Goal: Task Accomplishment & Management: Complete application form

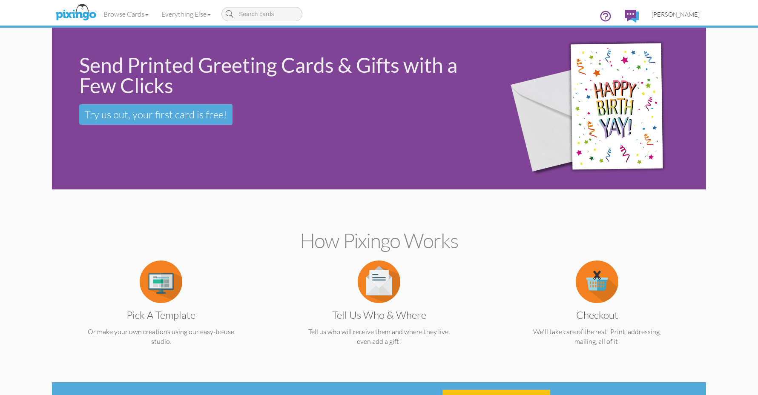
click at [679, 15] on span "[PERSON_NAME]" at bounding box center [675, 14] width 48 height 7
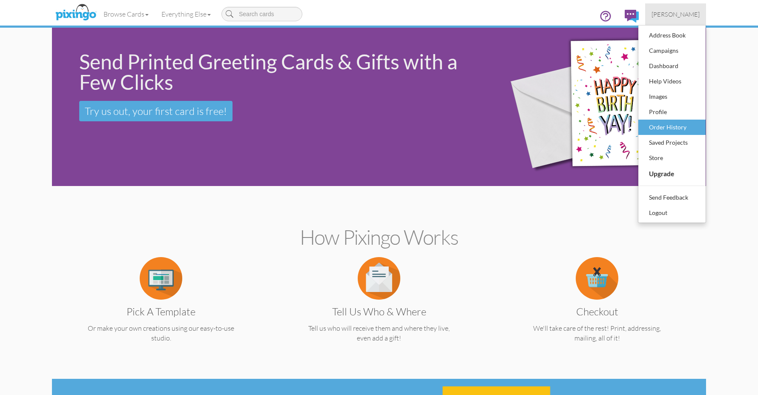
scroll to position [4, 0]
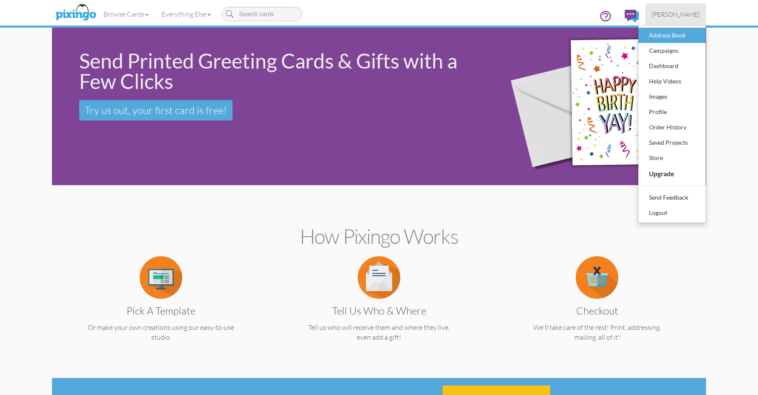
click at [680, 42] on link "Address Book" at bounding box center [671, 35] width 67 height 15
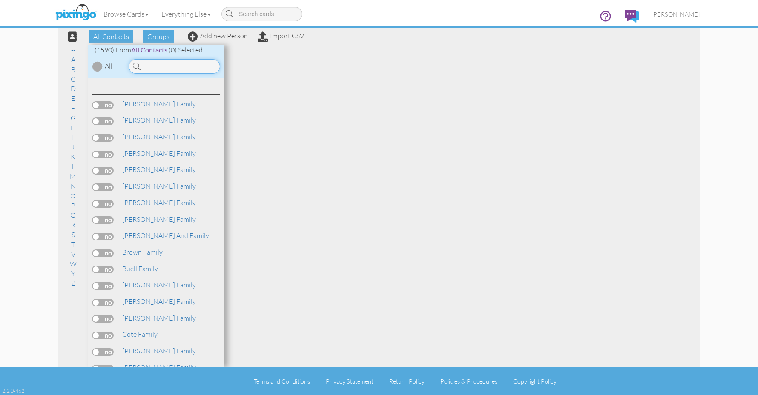
click at [186, 63] on input at bounding box center [175, 66] width 92 height 14
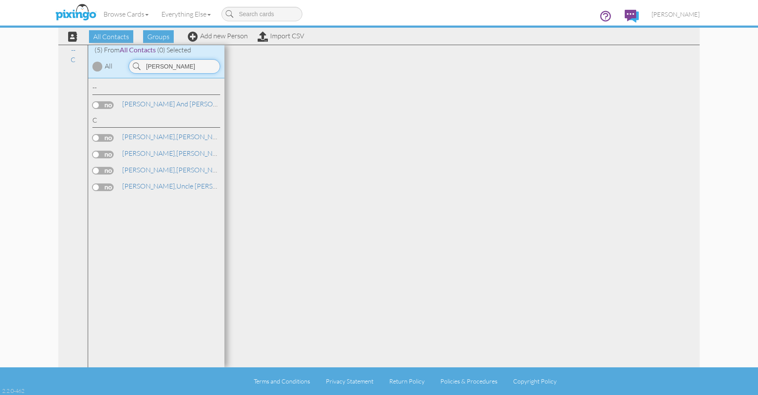
drag, startPoint x: 166, startPoint y: 68, endPoint x: 143, endPoint y: 66, distance: 22.2
click at [143, 66] on input "[PERSON_NAME]" at bounding box center [175, 66] width 92 height 14
type input "[PERSON_NAME]"
click at [218, 42] on div "All Contacts Groups Add new Person Import CSV" at bounding box center [183, 36] width 246 height 15
click at [217, 37] on link "Add new Person" at bounding box center [218, 35] width 60 height 9
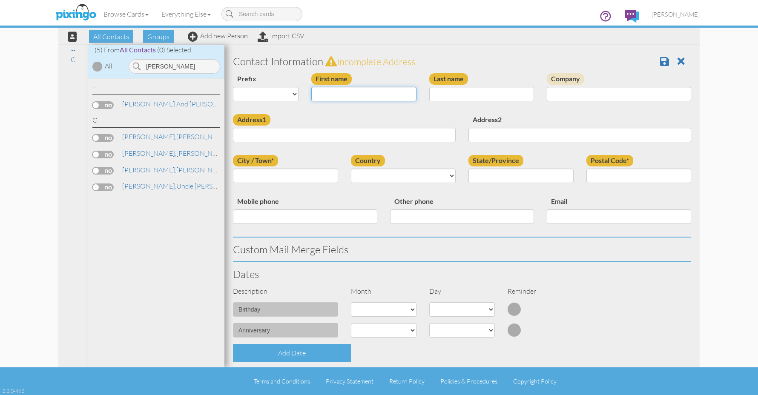
click at [326, 94] on input "First name" at bounding box center [363, 94] width 105 height 14
type input "[PERSON_NAME] and [PERSON_NAME] [PERSON_NAME]"
click at [295, 131] on input "Address1" at bounding box center [344, 135] width 223 height 14
click at [298, 134] on input "Address1" at bounding box center [344, 135] width 223 height 14
paste input "[STREET_ADDRESS][PERSON_NAME][US_STATE]"
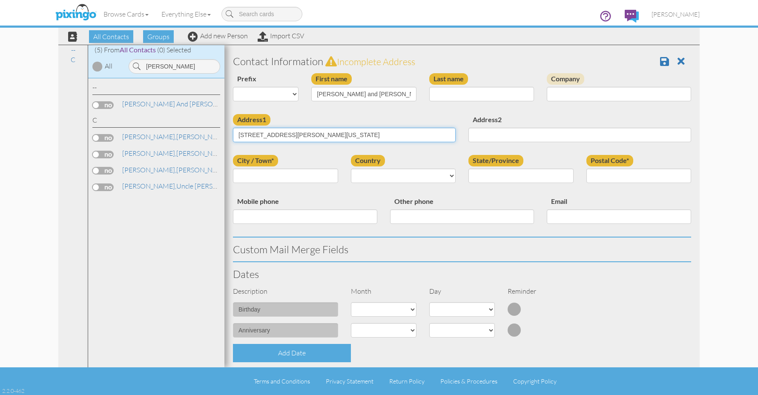
type input "[STREET_ADDRESS][PERSON_NAME][US_STATE]"
select select "object:5164"
click at [298, 173] on input "city*" at bounding box center [285, 176] width 105 height 14
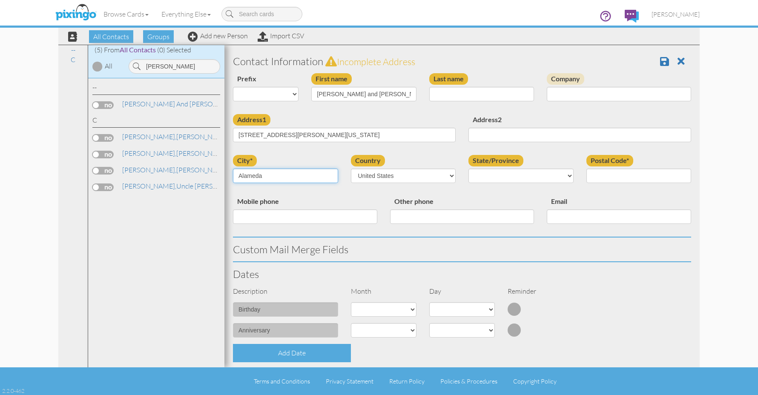
type input "Alameda"
select select "object:5417"
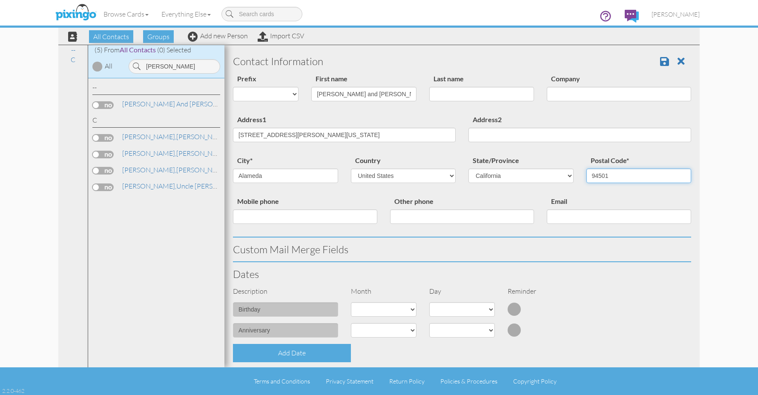
type input "94501"
drag, startPoint x: 300, startPoint y: 135, endPoint x: 422, endPoint y: 132, distance: 122.2
click at [420, 132] on input "[STREET_ADDRESS][PERSON_NAME][US_STATE]" at bounding box center [344, 135] width 223 height 14
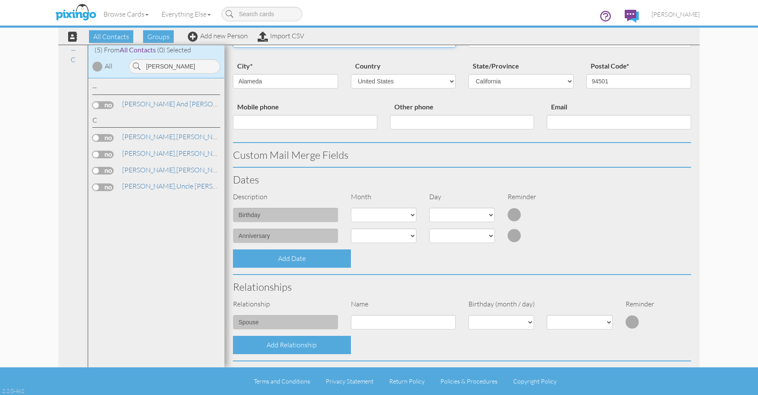
scroll to position [95, 0]
type input "[STREET_ADDRESS][PERSON_NAME][PERSON_NAME]"
select select "object:5161"
select select "number:15"
click at [596, 212] on div at bounding box center [599, 214] width 9 height 14
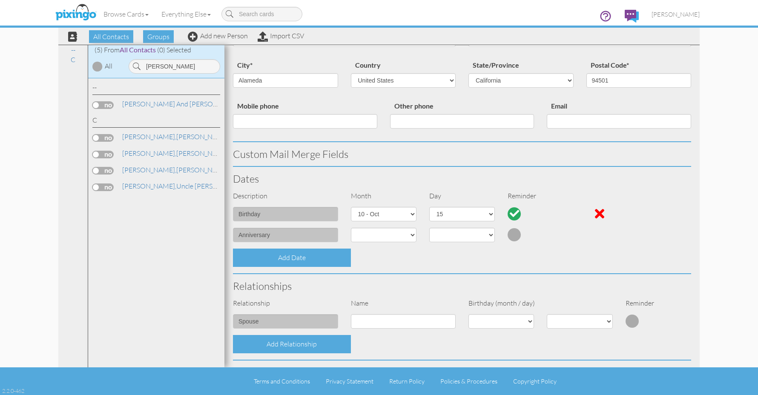
select select "?"
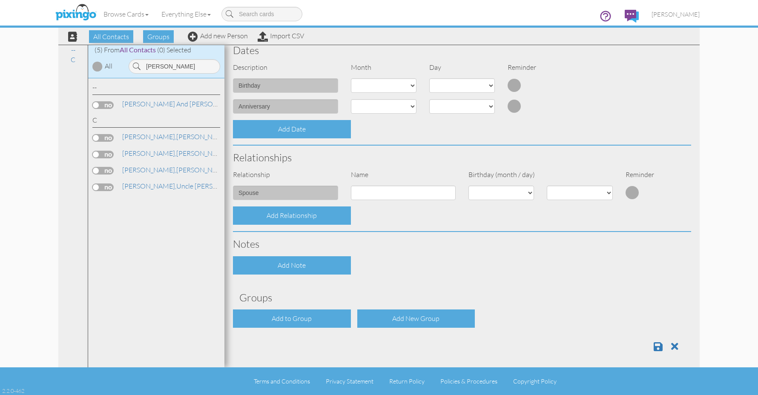
scroll to position [223, 0]
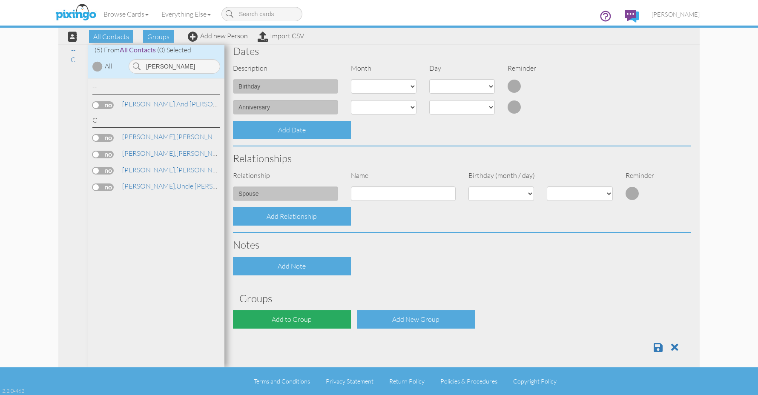
click at [292, 320] on div "Add to Group" at bounding box center [292, 319] width 118 height 18
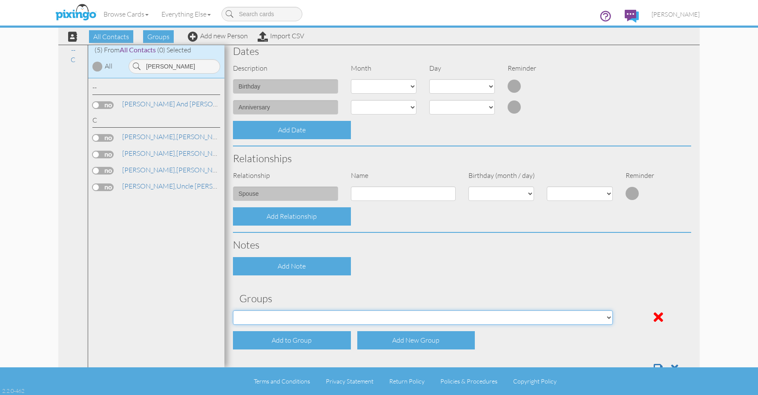
select select "object:5484"
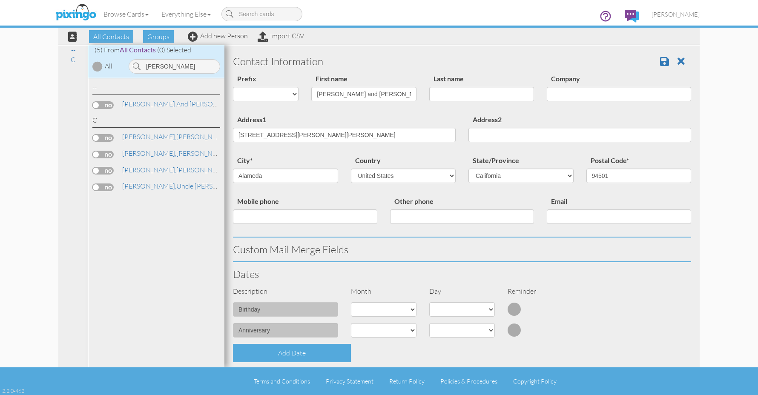
scroll to position [0, 0]
click at [661, 63] on span at bounding box center [664, 61] width 9 height 10
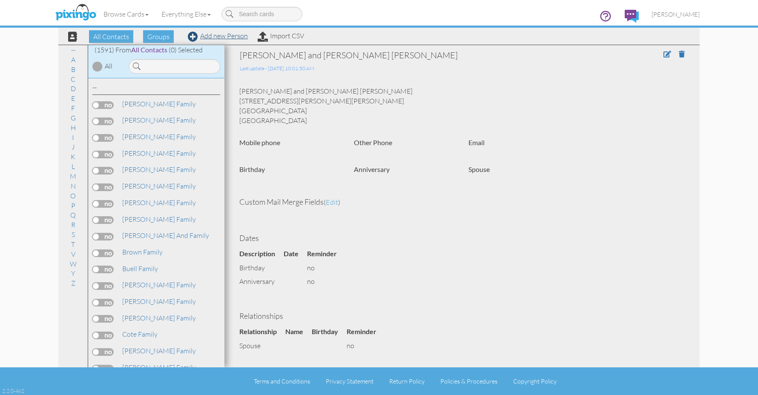
click at [219, 36] on link "Add new Person" at bounding box center [218, 35] width 60 height 9
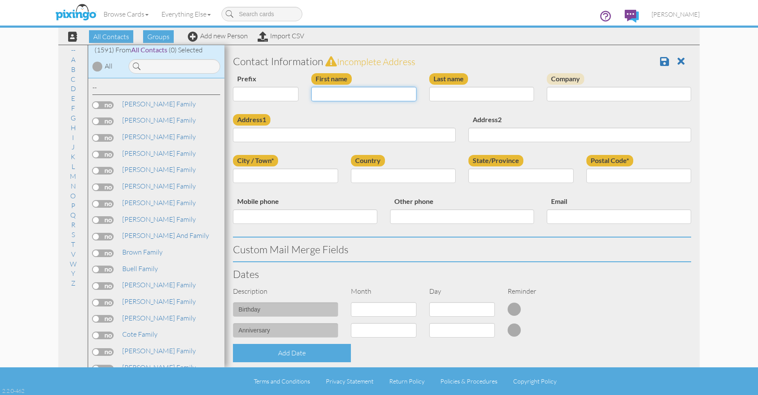
click at [335, 91] on input "First name" at bounding box center [363, 94] width 105 height 14
type input "[PERSON_NAME]"
paste input "[STREET_ADDRESS][PERSON_NAME][US_STATE]"
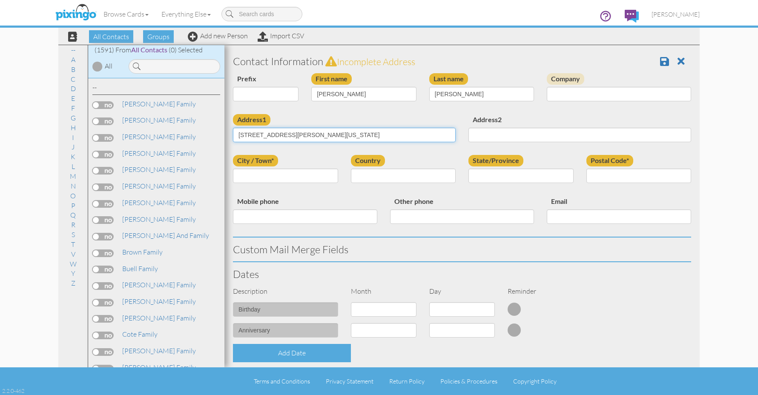
type input "[STREET_ADDRESS][PERSON_NAME][US_STATE]"
type input "Alameda"
select select "object:4868"
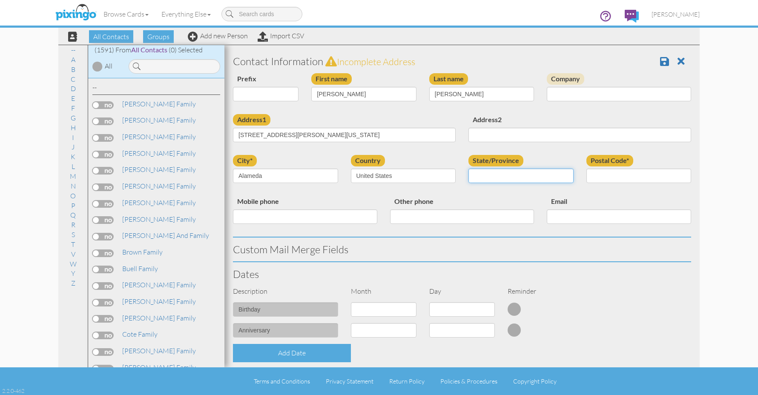
select select "object:5121"
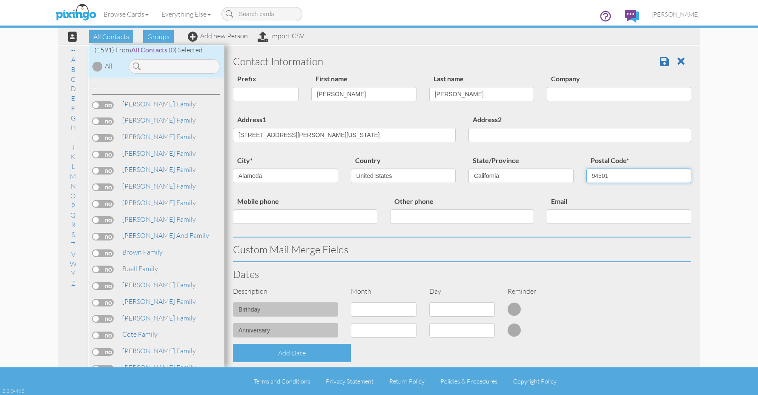
type input "94501"
drag, startPoint x: 398, startPoint y: 134, endPoint x: 301, endPoint y: 135, distance: 97.0
click at [301, 135] on input "2808 Otis Dr, Alameda, California 94501, United States" at bounding box center [344, 135] width 223 height 14
type input "2808 Otis Dr, Alameda"
drag, startPoint x: 420, startPoint y: 251, endPoint x: 412, endPoint y: 250, distance: 7.7
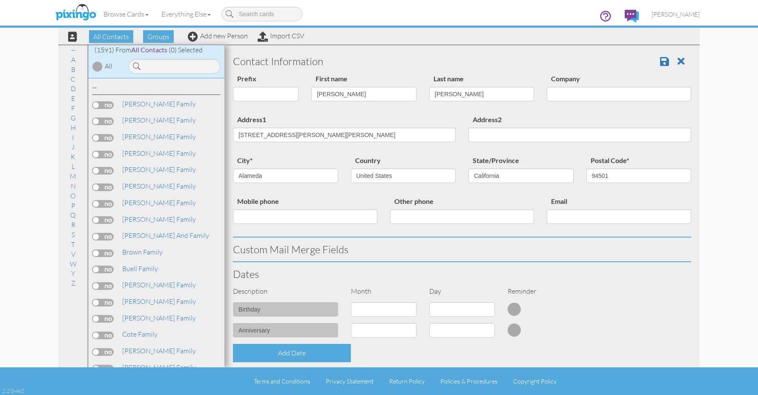
click at [420, 251] on h3 "Custom Mail Merge Fields" at bounding box center [462, 249] width 458 height 11
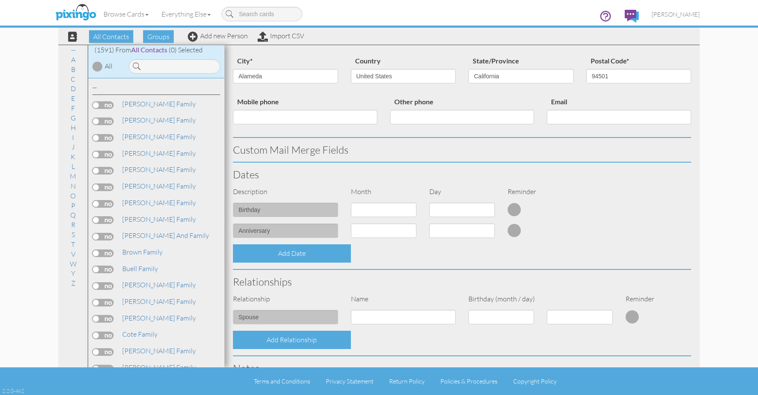
scroll to position [100, 0]
select select "object:4865"
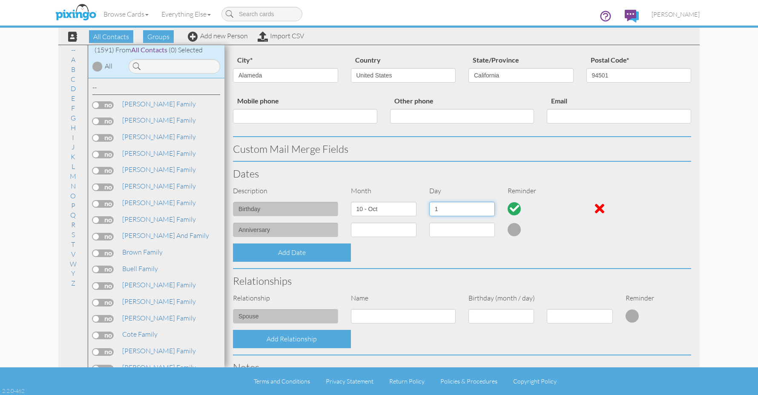
select select "number:15"
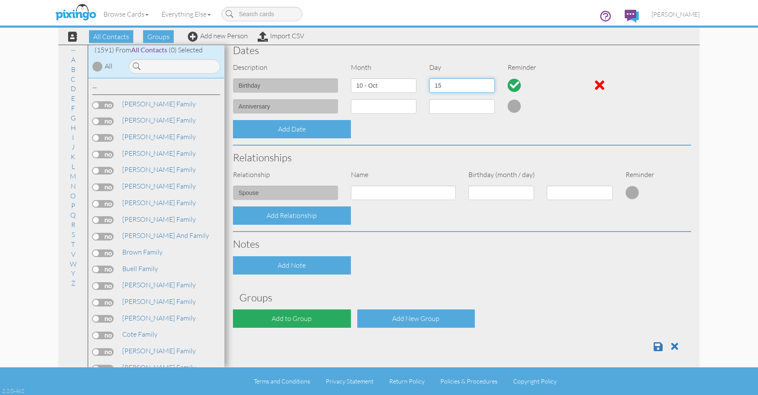
scroll to position [223, 0]
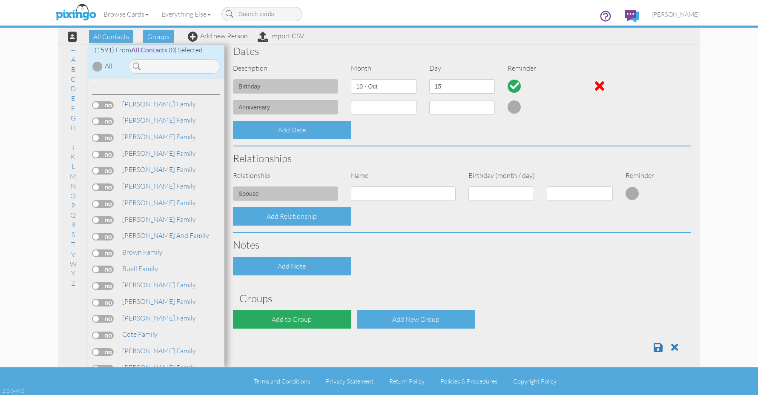
click at [318, 313] on div "Add to Group" at bounding box center [292, 319] width 118 height 18
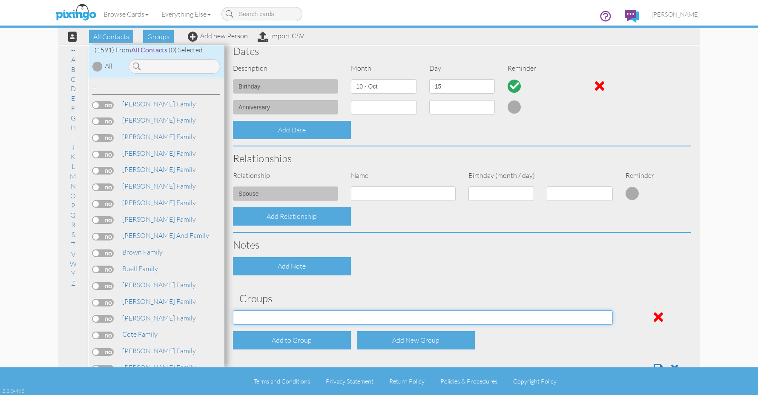
select select "object:5189"
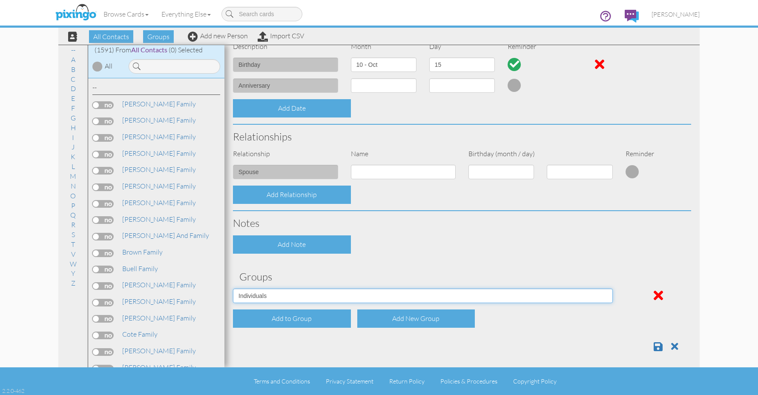
scroll to position [244, 0]
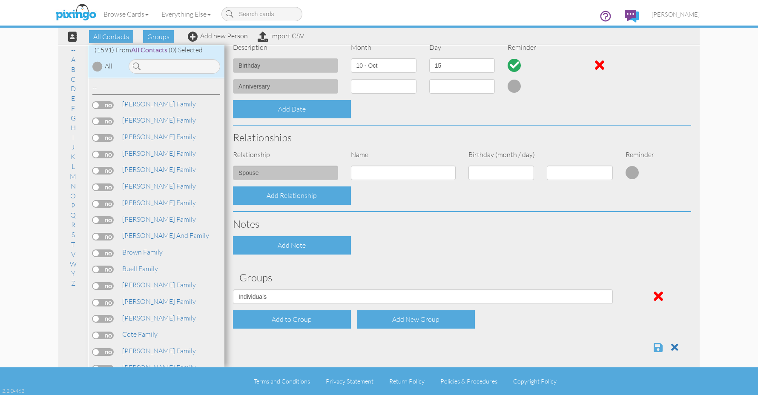
click at [656, 343] on span at bounding box center [657, 347] width 9 height 10
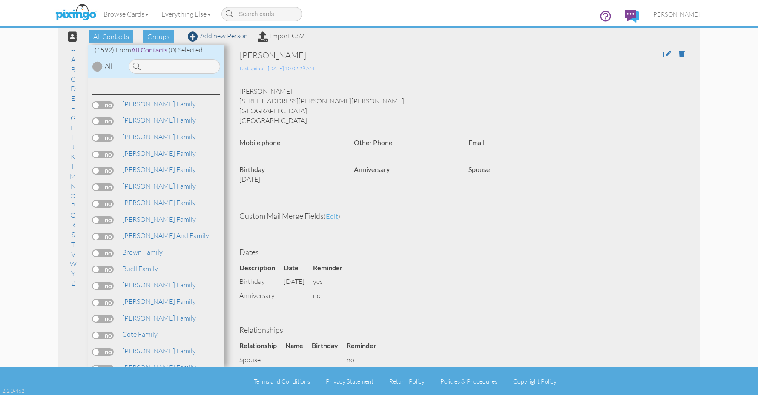
click at [235, 38] on link "Add new Person" at bounding box center [218, 35] width 60 height 9
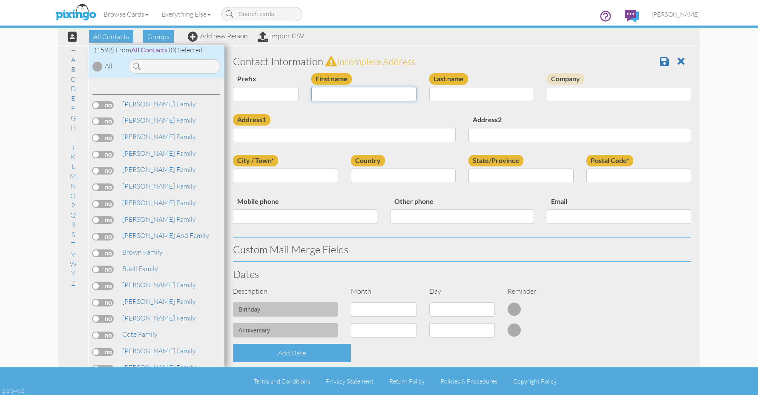
click at [330, 96] on input "First name" at bounding box center [363, 94] width 105 height 14
type input "Mary Alice"
type input "Ross"
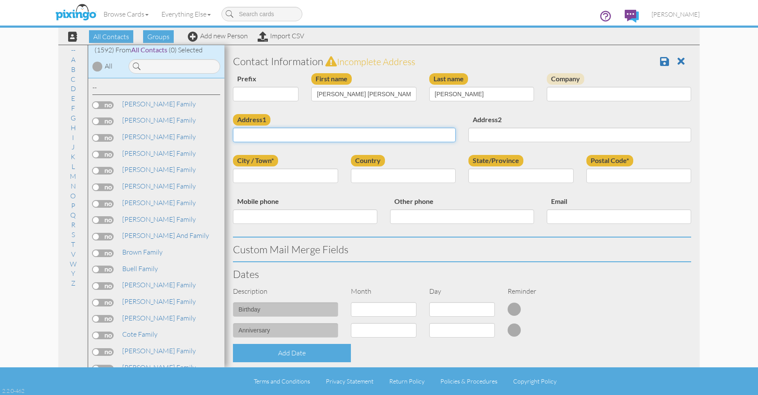
paste input "[STREET_ADDRESS][PERSON_NAME][US_STATE]"
type input "[STREET_ADDRESS][PERSON_NAME][US_STATE]"
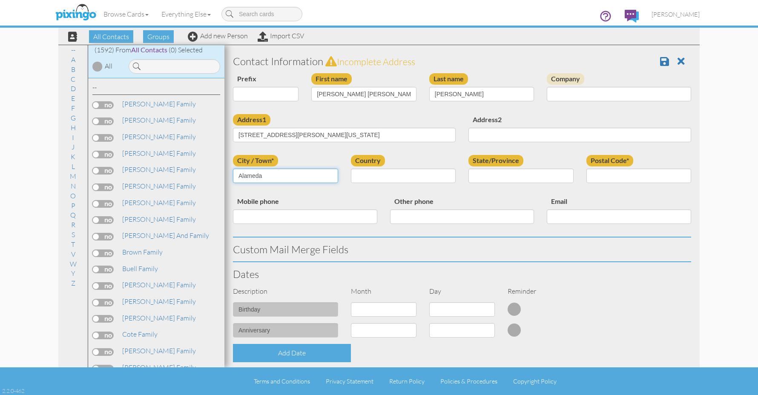
type input "Alameda"
select select "object:4872"
select select "object:5125"
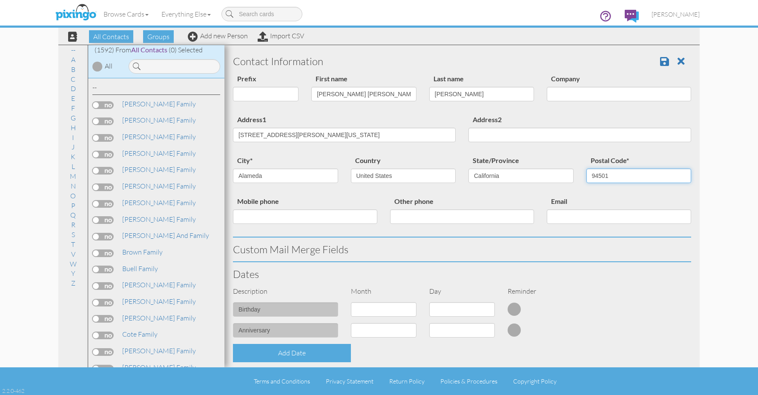
type input "94501"
drag, startPoint x: 414, startPoint y: 137, endPoint x: 306, endPoint y: 136, distance: 108.1
click at [306, 136] on input "2808 Otis Dr, Alameda, California 94501, United States" at bounding box center [344, 135] width 223 height 14
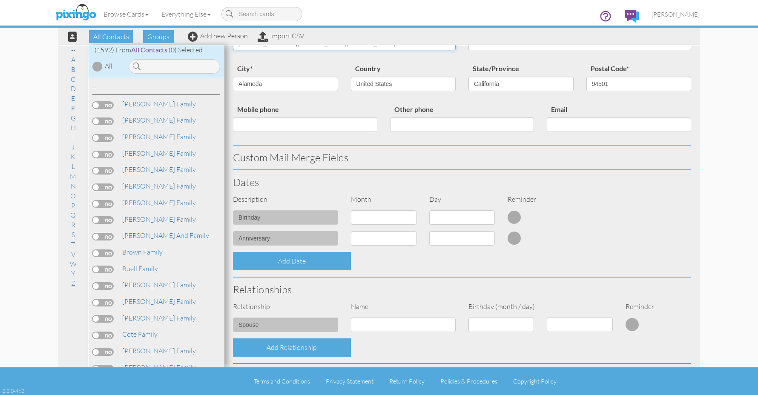
scroll to position [93, 0]
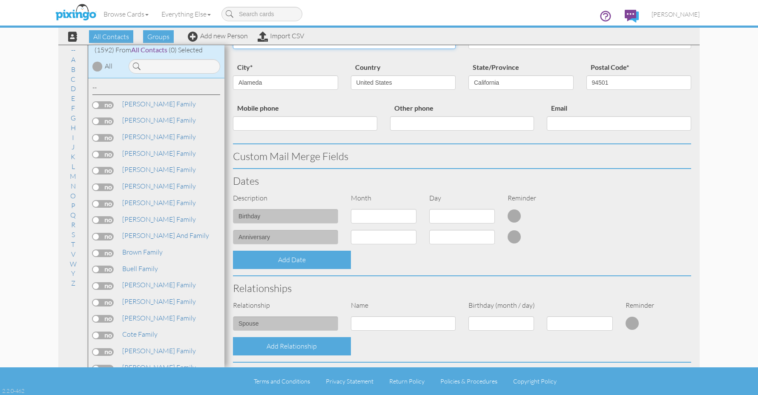
type input "2808 Otis Dr, Alameda"
select select "object:4864"
select select "number:2"
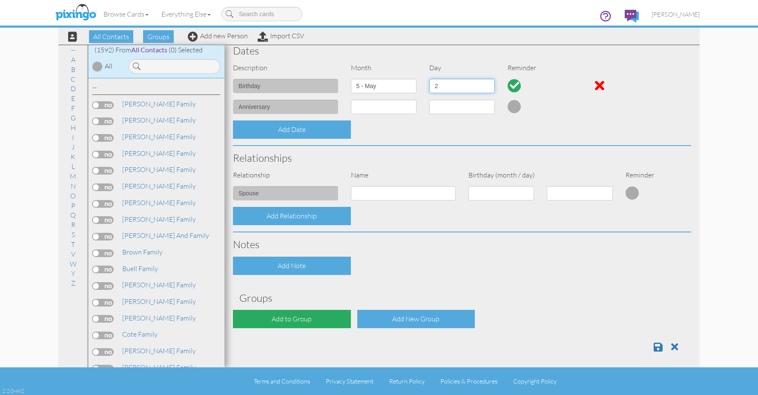
scroll to position [223, 0]
click at [326, 317] on div "Add to Group" at bounding box center [292, 319] width 118 height 18
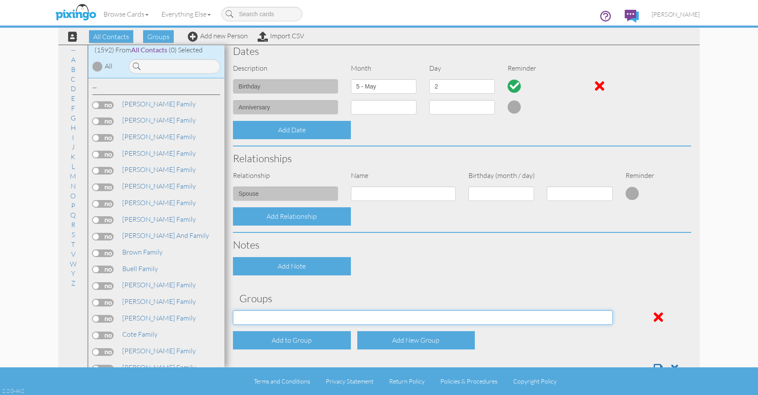
select select "object:5193"
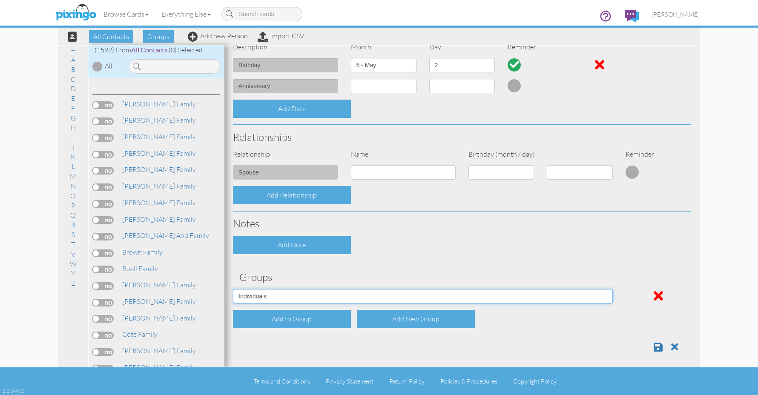
scroll to position [244, 0]
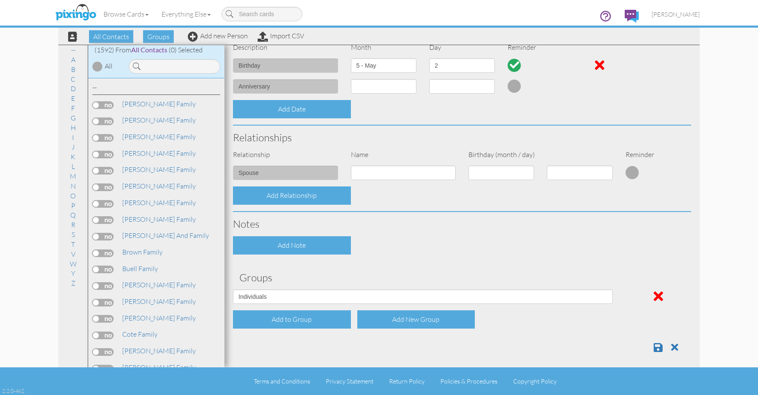
click at [650, 344] on div at bounding box center [461, 343] width 471 height 17
click at [654, 345] on span at bounding box center [657, 347] width 9 height 10
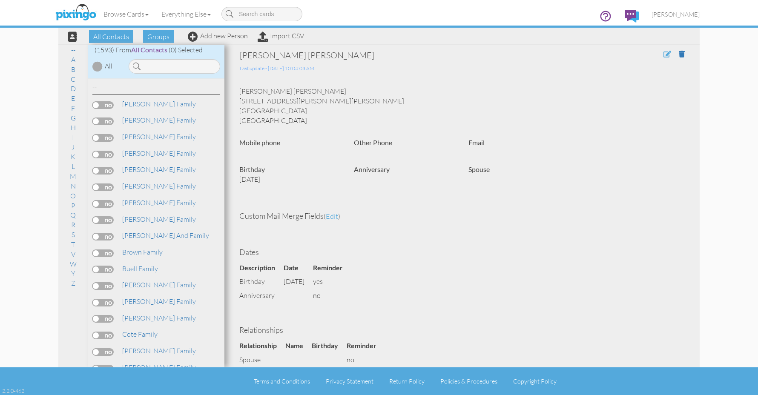
click at [667, 53] on span at bounding box center [667, 54] width 8 height 7
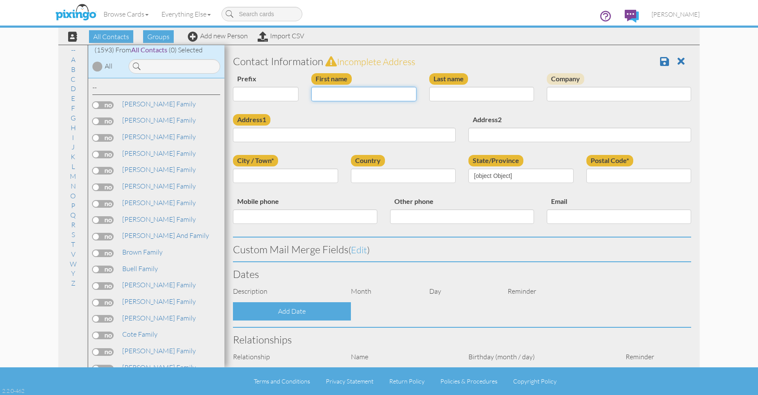
click at [321, 90] on input "First name" at bounding box center [363, 94] width 105 height 14
type input "[PERSON_NAME] [PERSON_NAME]"
type input "Ross"
type input "2808 Otis Dr, Alameda"
type input "Alameda"
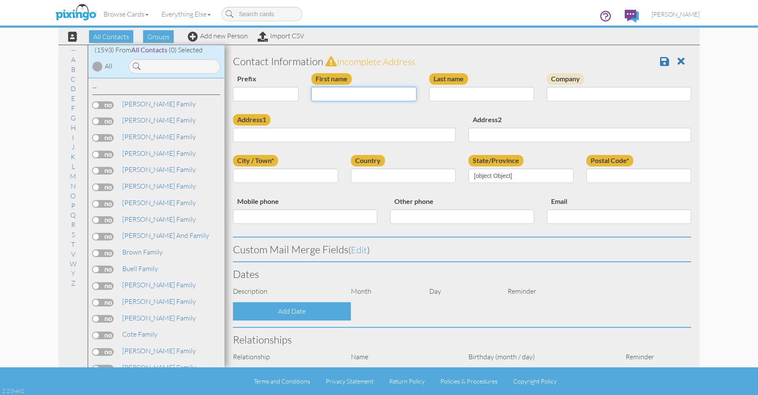
type input "94501"
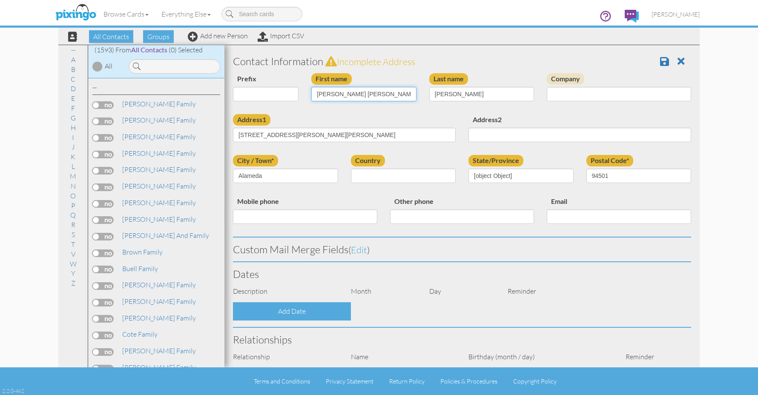
type input "Mary AliceR"
select select "object:4897"
select select "object:5142"
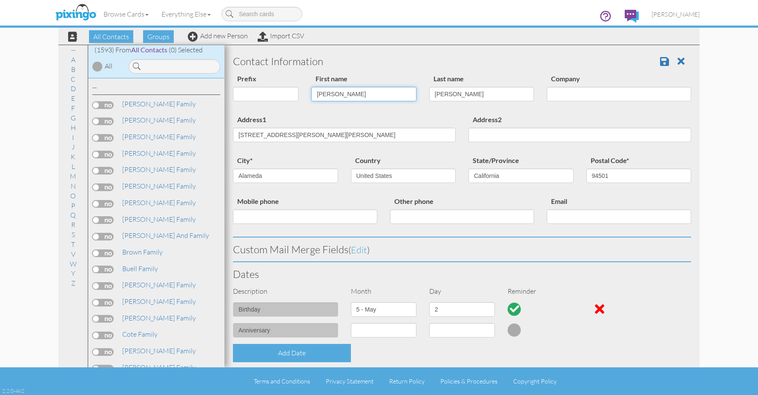
type input "[PERSON_NAME] [PERSON_NAME]"
click at [661, 64] on span at bounding box center [664, 61] width 9 height 10
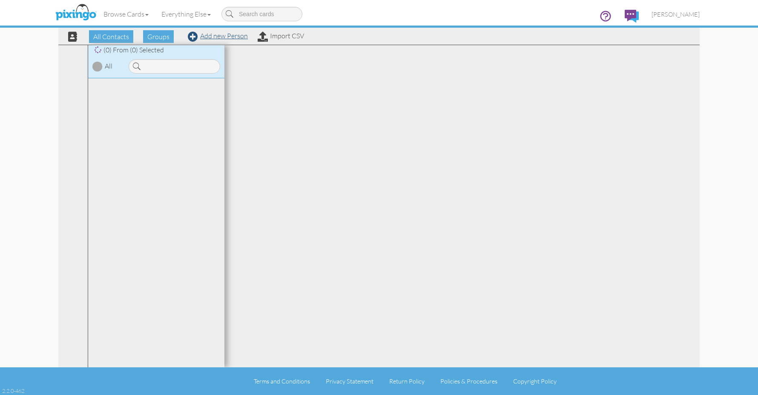
click at [235, 38] on link "Add new Person" at bounding box center [218, 35] width 60 height 9
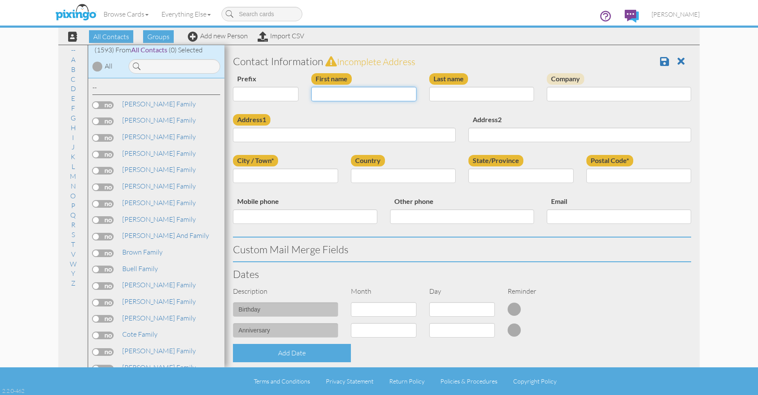
click at [334, 95] on input "First name" at bounding box center [363, 94] width 105 height 14
type input "[PERSON_NAME]"
paste input "[STREET_ADDRESS][PERSON_NAME]"
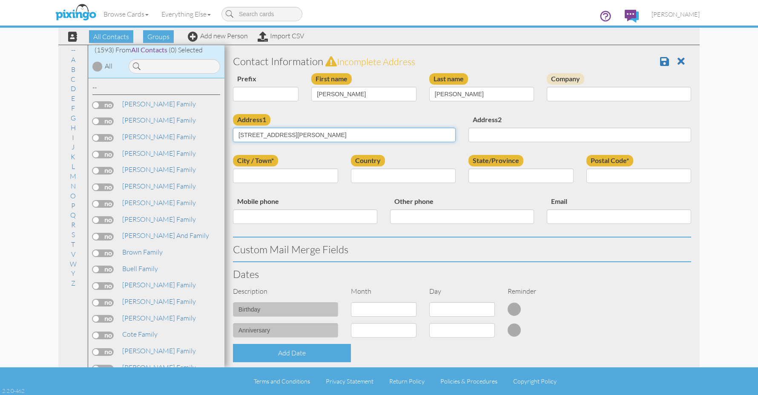
type input "[STREET_ADDRESS][PERSON_NAME]"
click at [309, 178] on input "City / Town*" at bounding box center [285, 176] width 105 height 14
select select "object:4860"
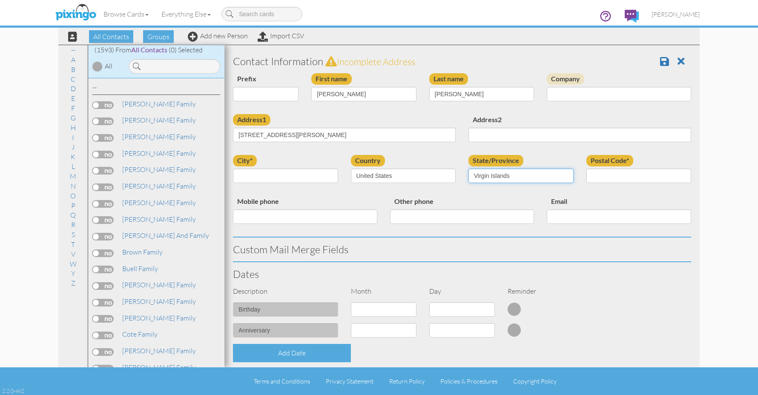
select select "object:5162"
click at [616, 176] on input "Postal Code*" at bounding box center [638, 176] width 105 height 14
paste input "22201"
type input "22201"
click at [298, 178] on input "city*" at bounding box center [285, 176] width 105 height 14
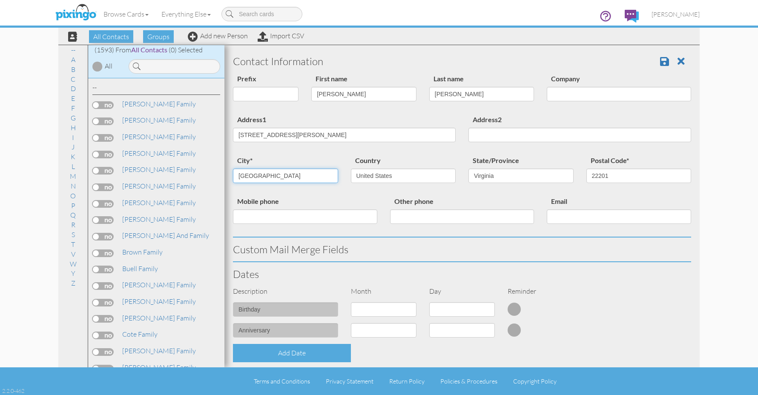
type input "Arlington"
click at [492, 135] on input "Address2" at bounding box center [579, 135] width 223 height 14
type input "Apt 615"
drag, startPoint x: 491, startPoint y: 203, endPoint x: 452, endPoint y: 206, distance: 38.8
click at [491, 203] on div "Other phone" at bounding box center [462, 213] width 157 height 34
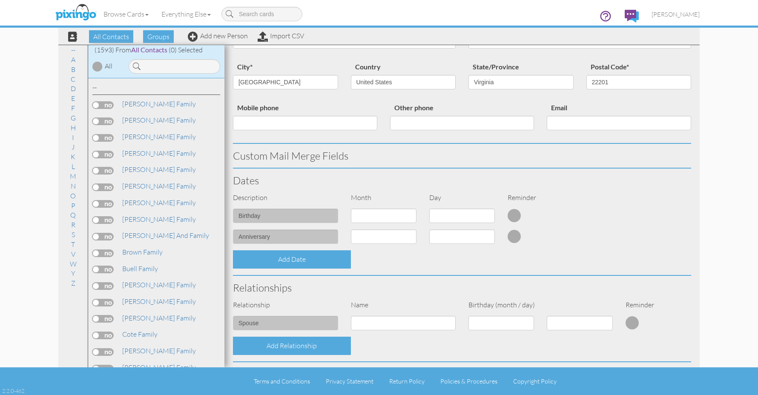
scroll to position [97, 0]
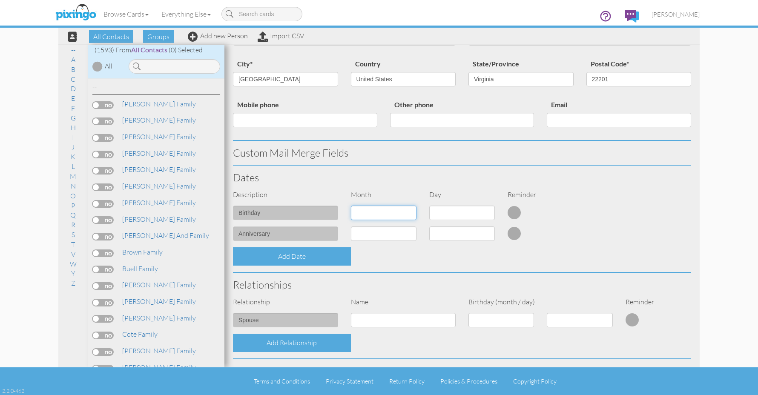
select select "object:4850"
select select "number:4"
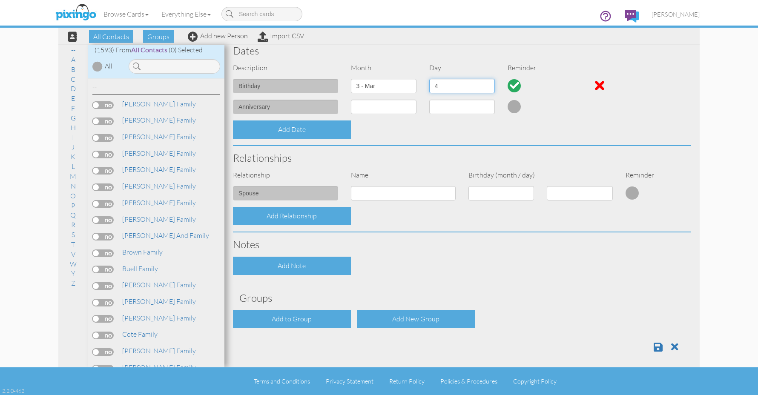
scroll to position [223, 0]
click at [295, 319] on div "Add to Group" at bounding box center [292, 319] width 118 height 18
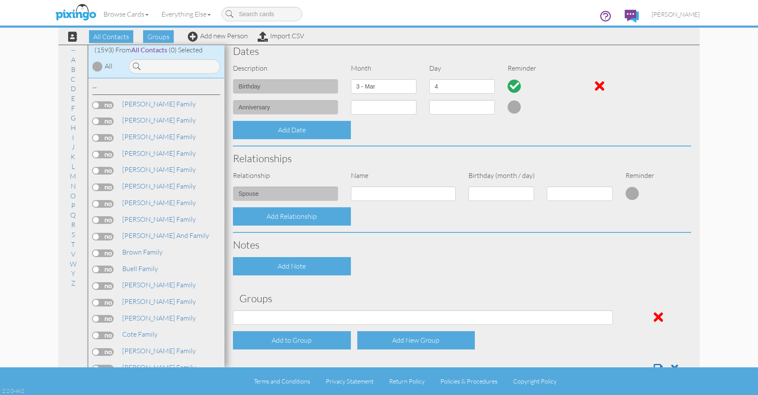
scroll to position [223, 0]
select select "object:5180"
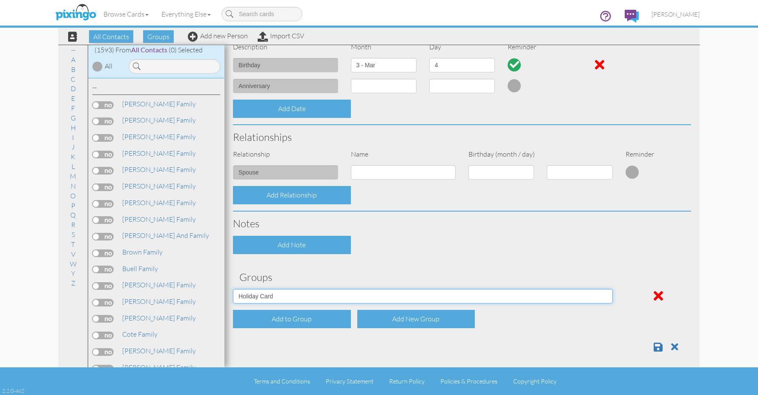
scroll to position [244, 0]
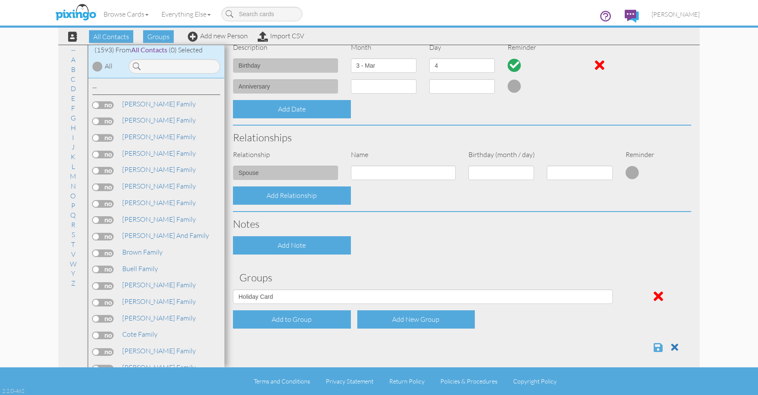
click at [656, 343] on span at bounding box center [657, 347] width 9 height 10
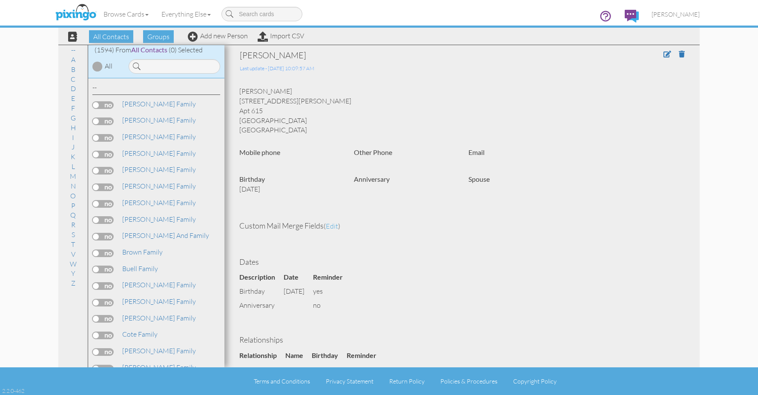
drag, startPoint x: 327, startPoint y: 103, endPoint x: 243, endPoint y: 105, distance: 83.9
click at [232, 104] on section "[PERSON_NAME] Last update - [DATE] 10:09:57 AM [PERSON_NAME] [STREET_ADDRESS][P…" at bounding box center [461, 260] width 475 height 430
copy div "[STREET_ADDRESS][PERSON_NAME]"
drag, startPoint x: 280, startPoint y: 120, endPoint x: 325, endPoint y: 118, distance: 45.6
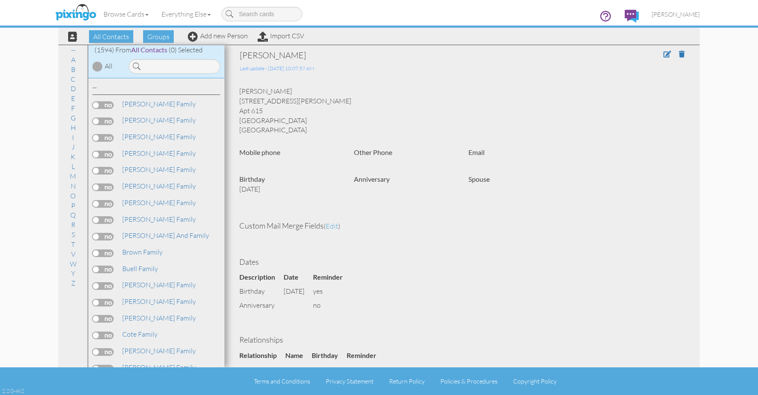
click at [325, 118] on div "[PERSON_NAME] [STREET_ADDRESS][PERSON_NAME]" at bounding box center [462, 110] width 458 height 49
copy div "22201"
click at [666, 52] on span at bounding box center [667, 54] width 8 height 7
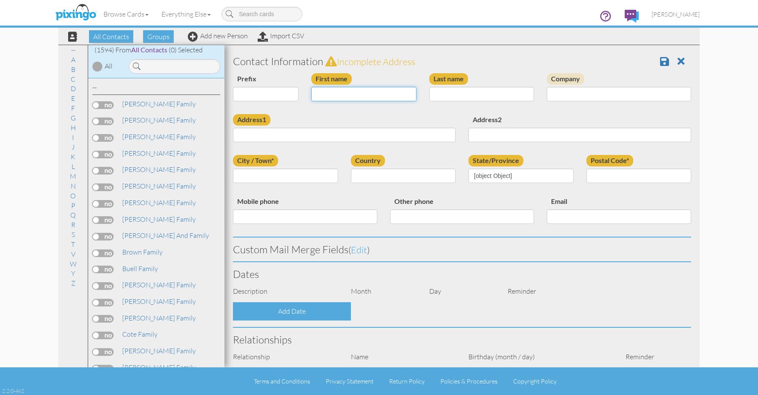
click at [380, 96] on input "First name" at bounding box center [363, 94] width 105 height 14
type input "[PERSON_NAME]"
type input "Leblond"
type input "1200 N Herndon Street"
type input "Apt 615"
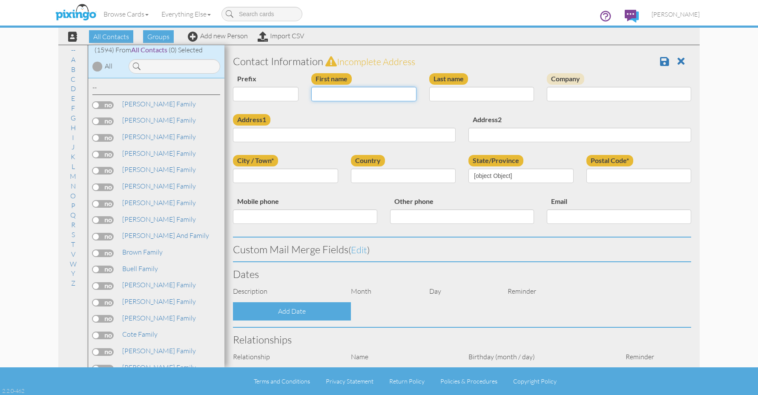
type input "Arlington"
type input "22201"
select select "object:4901"
select select "object:5146"
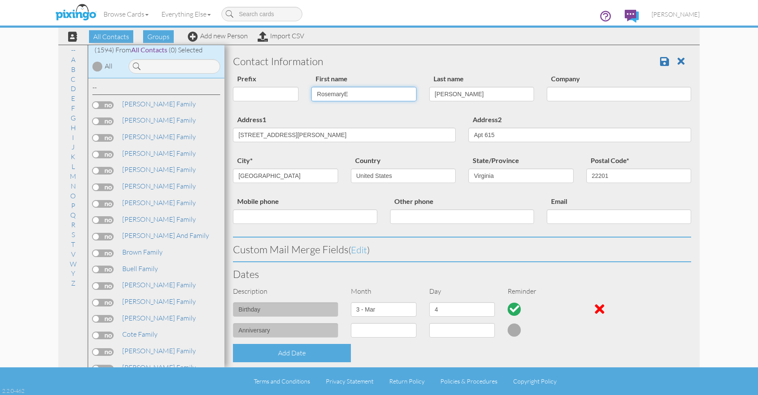
type input "[PERSON_NAME]"
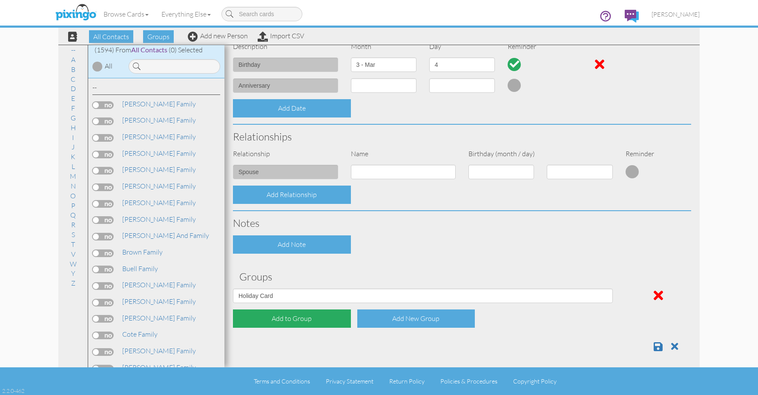
scroll to position [244, 0]
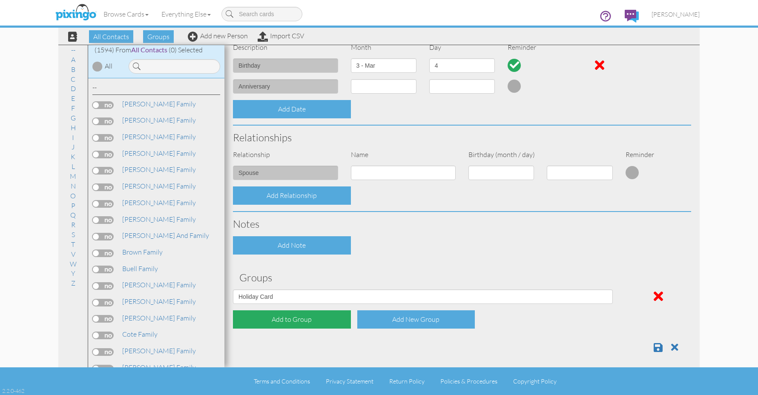
click at [318, 321] on div "Add to Group" at bounding box center [292, 319] width 118 height 18
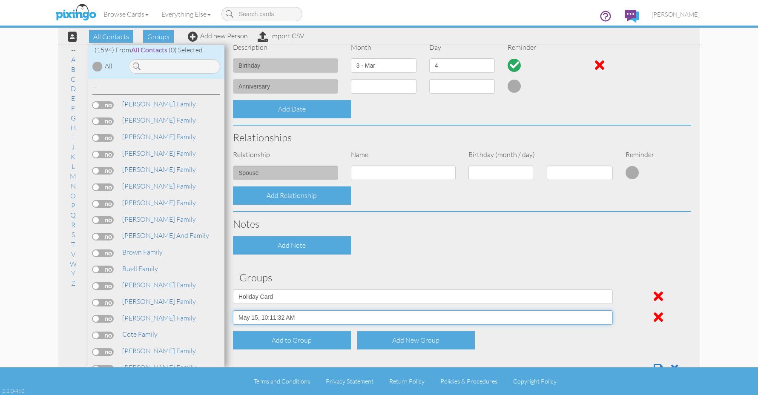
select select "object:4891"
click at [655, 363] on span at bounding box center [657, 368] width 9 height 10
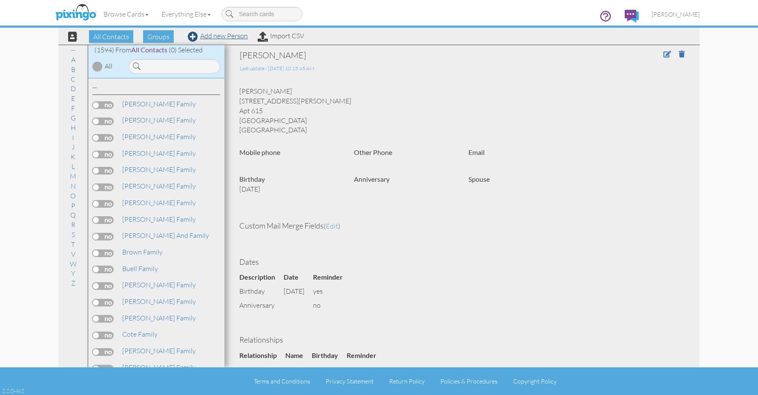
click at [225, 38] on link "Add new Person" at bounding box center [218, 35] width 60 height 9
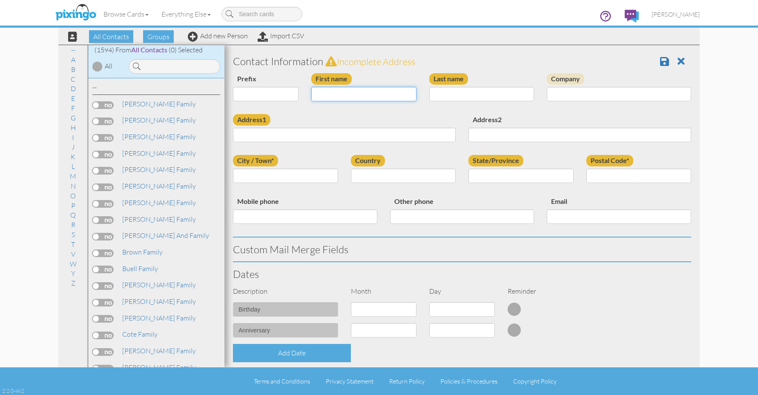
click at [337, 96] on input "First name" at bounding box center [363, 94] width 105 height 14
type input "[PERSON_NAME]"
paste input "5431 Verbena Way, Denver, CO 80238, US"
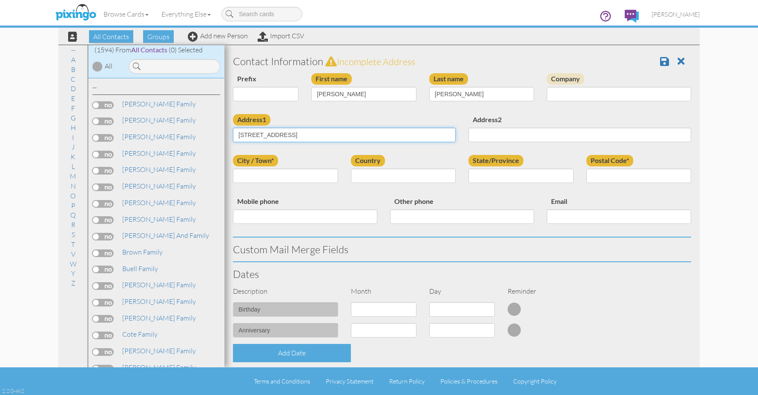
type input "5431 Verbena Way, Denver, CO 80238, US"
type input "Denver"
select select "object:4880"
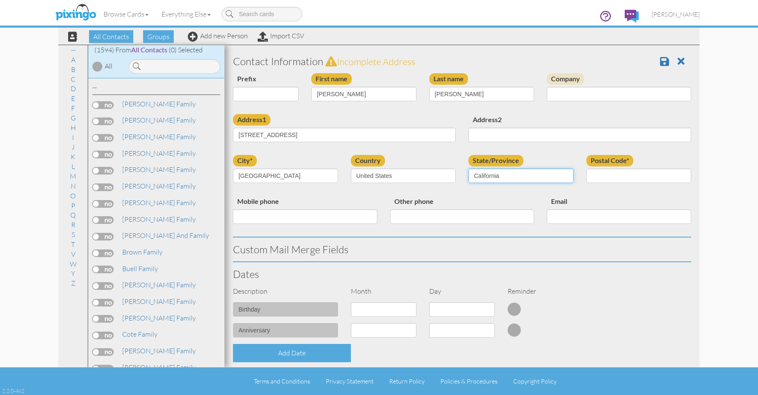
select select "object:5134"
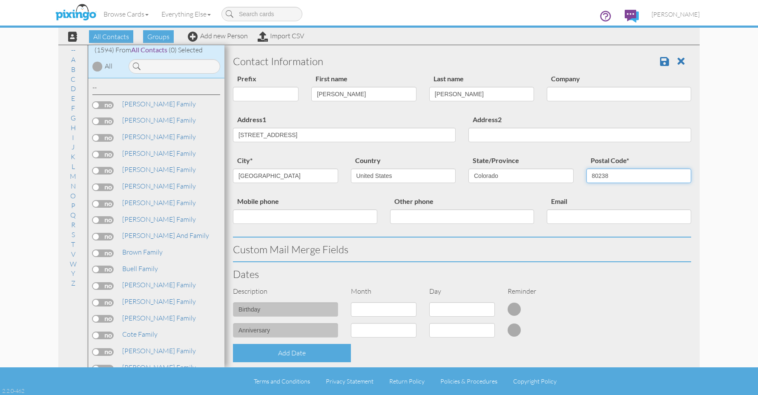
type input "80238"
drag, startPoint x: 379, startPoint y: 137, endPoint x: 292, endPoint y: 135, distance: 87.3
click at [292, 135] on input "5431 Verbena Way, Denver, CO 80238, US" at bounding box center [344, 135] width 223 height 14
type input "5431 Verbena Way"
click at [414, 247] on h3 "Custom Mail Merge Fields" at bounding box center [462, 249] width 458 height 11
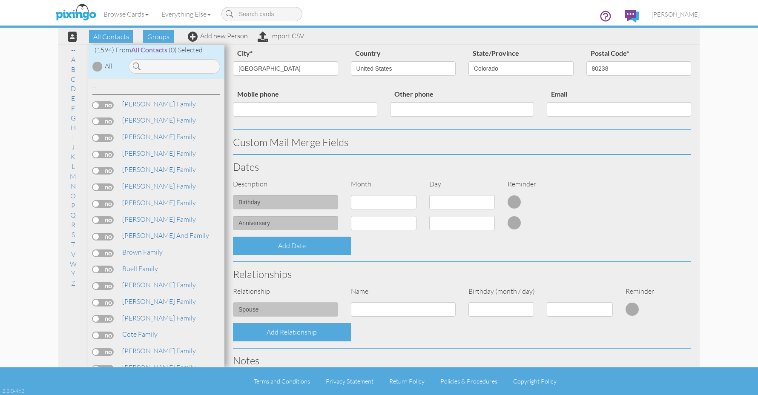
scroll to position [109, 0]
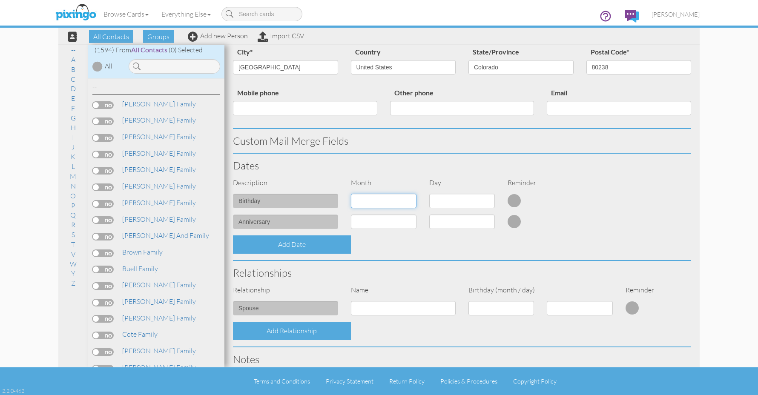
select select "object:4870"
drag, startPoint x: 398, startPoint y: 200, endPoint x: 451, endPoint y: 201, distance: 53.7
click at [451, 201] on div "birthday 1 - Jan 2 - Feb 3 - Mar 4 - Apr 5 - May 6 - Jun 7 - Jul 8 - Aug 9 - Se…" at bounding box center [461, 204] width 471 height 21
select select "number:2"
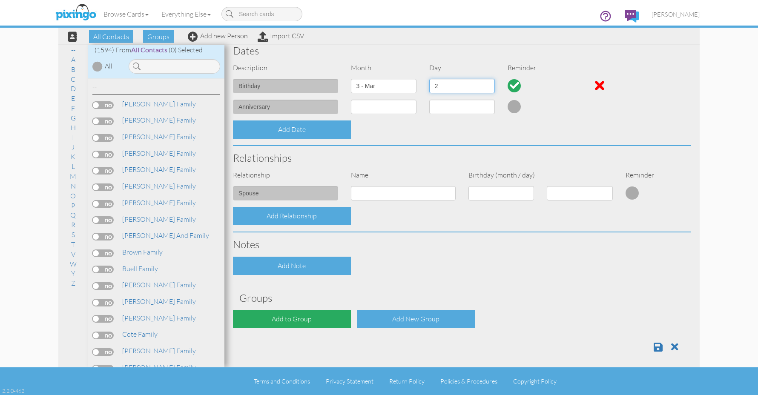
scroll to position [223, 0]
click at [321, 315] on div "Add to Group" at bounding box center [292, 319] width 118 height 18
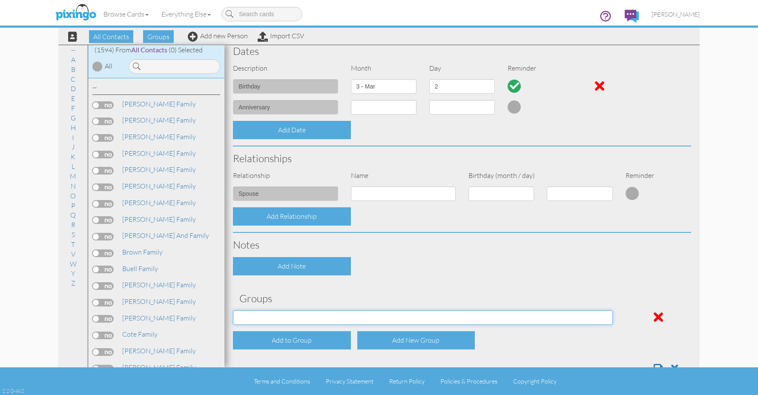
select select "object:5201"
click at [655, 363] on span at bounding box center [657, 368] width 9 height 10
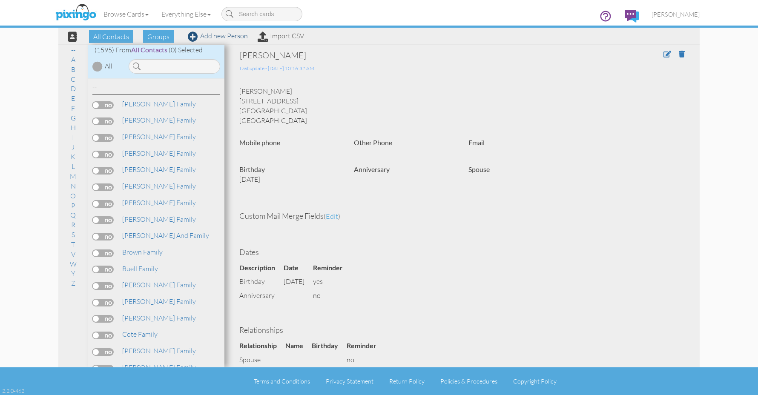
click at [231, 37] on link "Add new Person" at bounding box center [218, 35] width 60 height 9
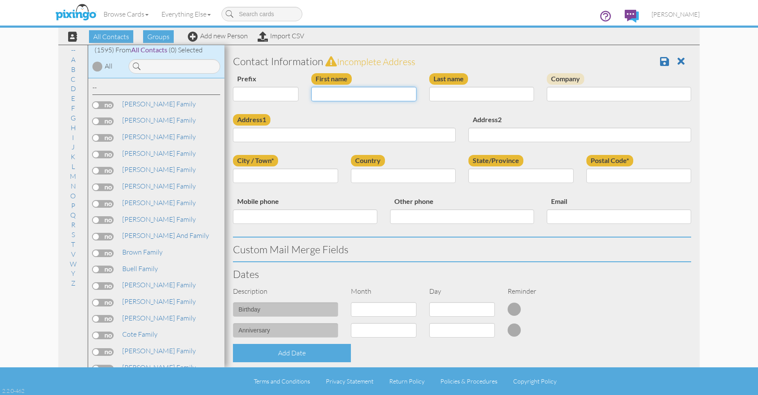
click at [341, 93] on input "First name" at bounding box center [363, 94] width 105 height 14
type input "[PERSON_NAME]"
paste input "[STREET_ADDRESS]"
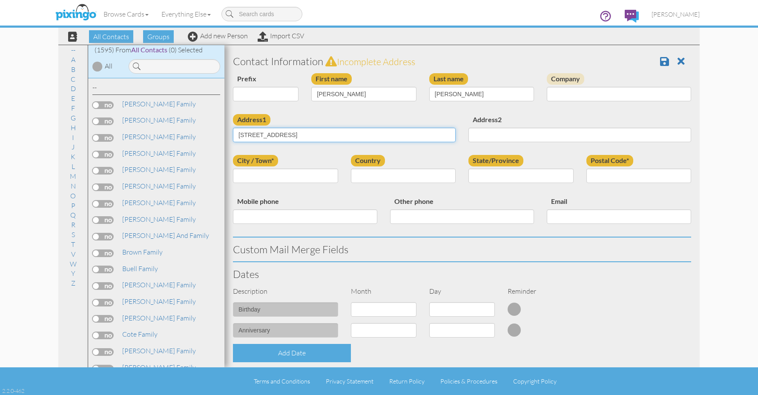
type input "[STREET_ADDRESS]"
type input "[GEOGRAPHIC_DATA]"
select select "object:4881"
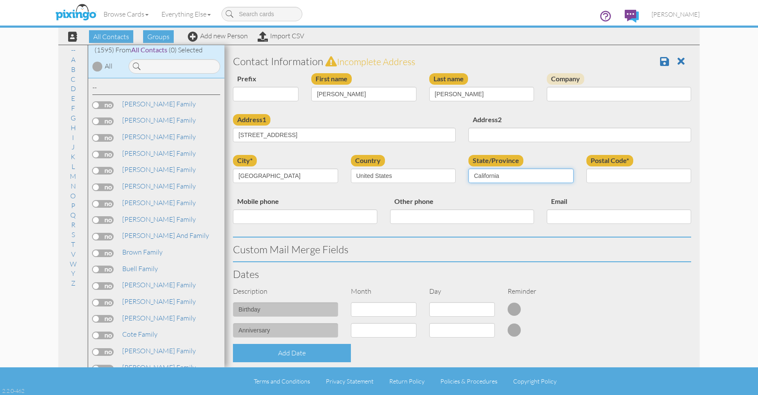
select select "object:5135"
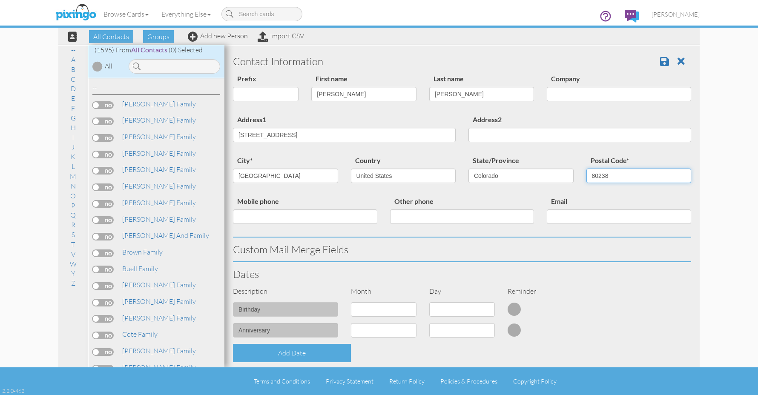
type input "80238"
drag, startPoint x: 364, startPoint y: 137, endPoint x: 293, endPoint y: 134, distance: 71.6
click at [293, 134] on input "[STREET_ADDRESS]" at bounding box center [344, 135] width 223 height 14
type input "[STREET_ADDRESS]"
click at [408, 255] on div "Custom Mail Merge Fields" at bounding box center [461, 250] width 471 height 24
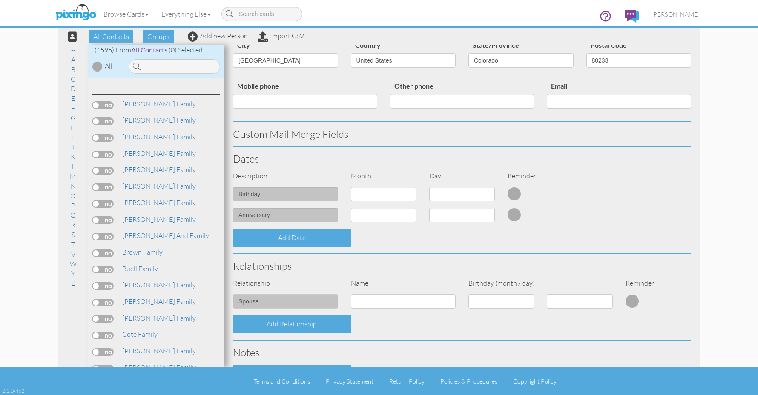
scroll to position [118, 0]
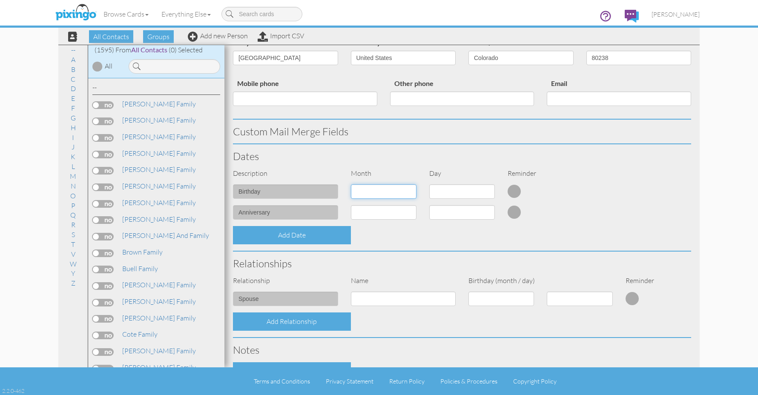
select select "object:4872"
select select "number:13"
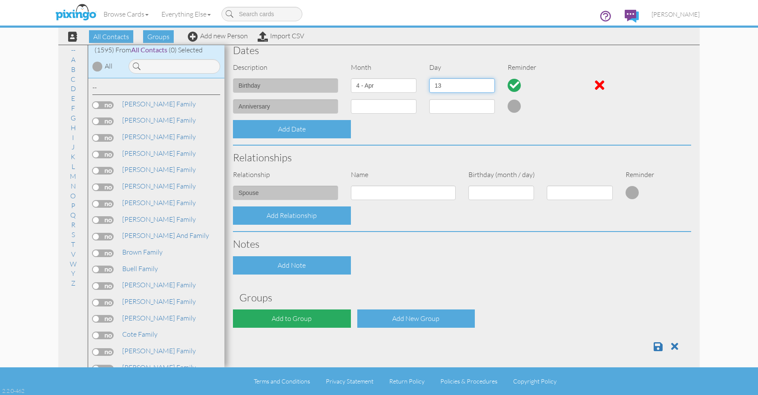
scroll to position [223, 0]
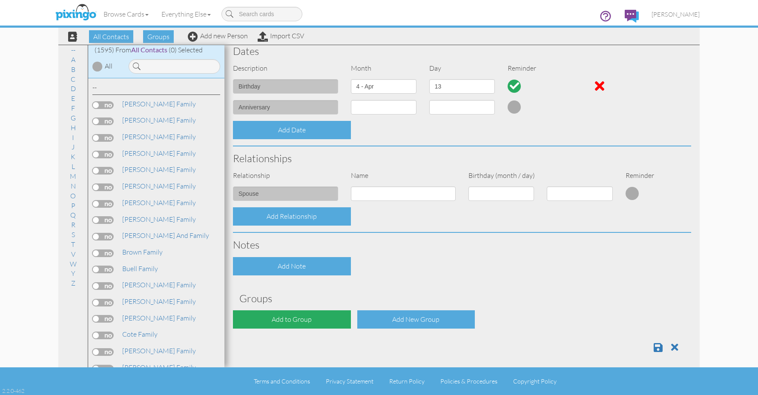
click at [308, 322] on div "Add to Group" at bounding box center [292, 319] width 118 height 18
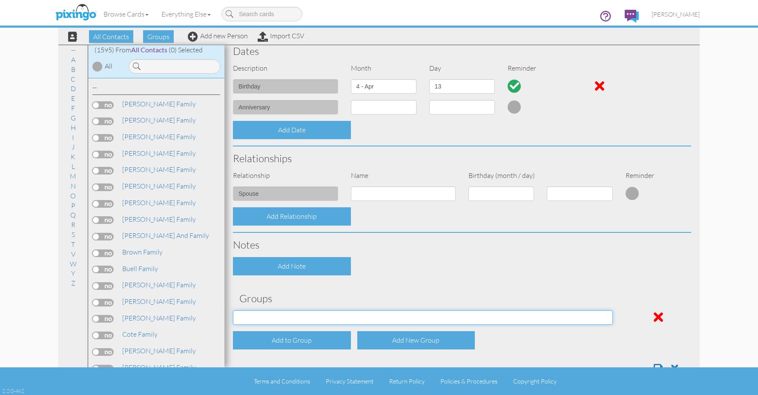
select select "object:5202"
click at [656, 364] on span at bounding box center [657, 368] width 9 height 10
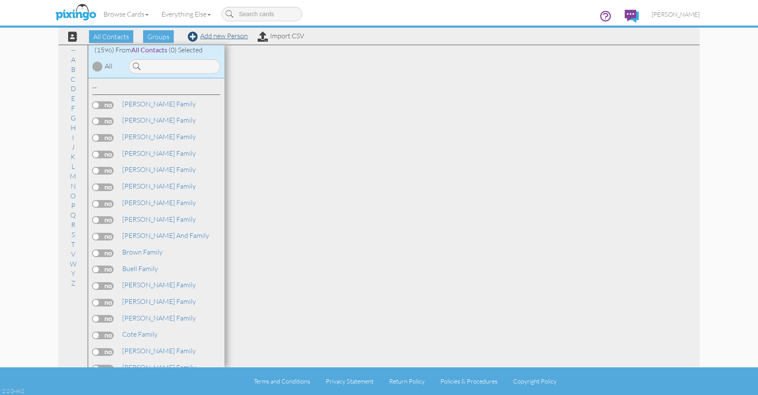
click at [225, 36] on link "Add new Person" at bounding box center [218, 35] width 60 height 9
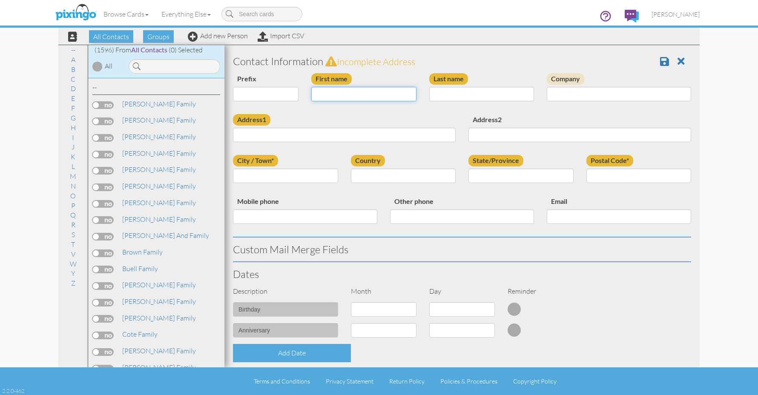
click at [340, 97] on input "First name" at bounding box center [363, 94] width 105 height 14
type input "[PERSON_NAME] and [PERSON_NAME]"
type input "Adams"
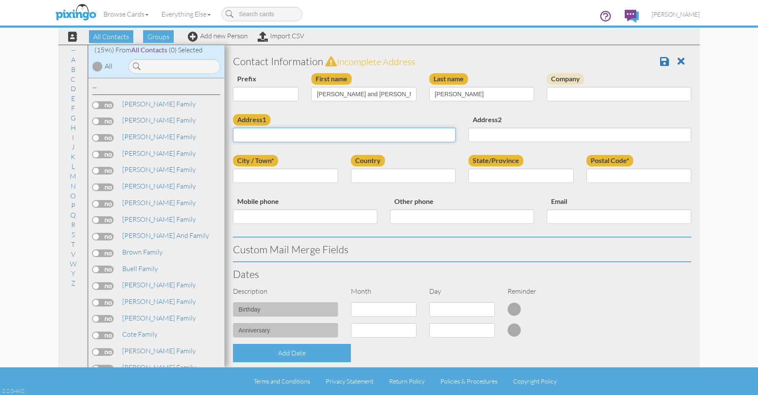
paste input "5431 Verbena Way, Denver, CO 80238, US"
type input "5431 Verbena Way, Denver, CO 80238, US"
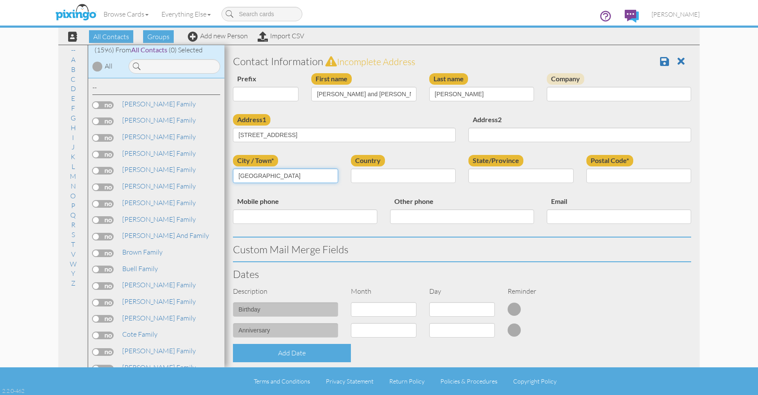
type input "Denver"
select select "object:5109"
select select "object:5133"
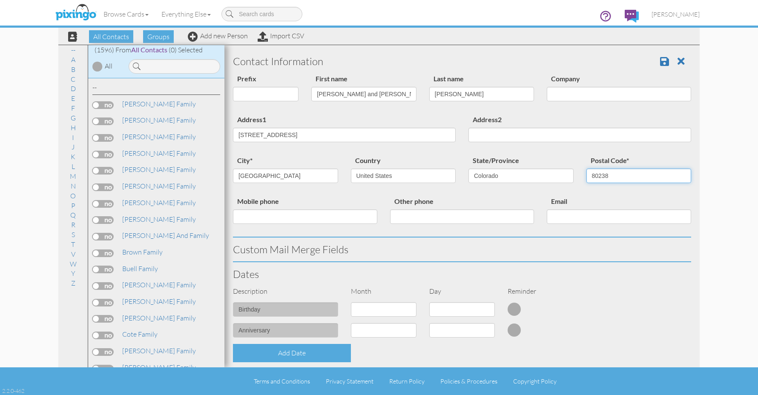
type input "80238"
drag, startPoint x: 373, startPoint y: 133, endPoint x: 320, endPoint y: 137, distance: 53.8
click at [311, 135] on input "5431 Verbena Way, Denver, CO 80238, US" at bounding box center [344, 135] width 223 height 14
type input "5431 Verbena Way, Denver"
click at [377, 150] on div "Address1 5431 Verbena Way, Denver Address2" at bounding box center [461, 134] width 471 height 41
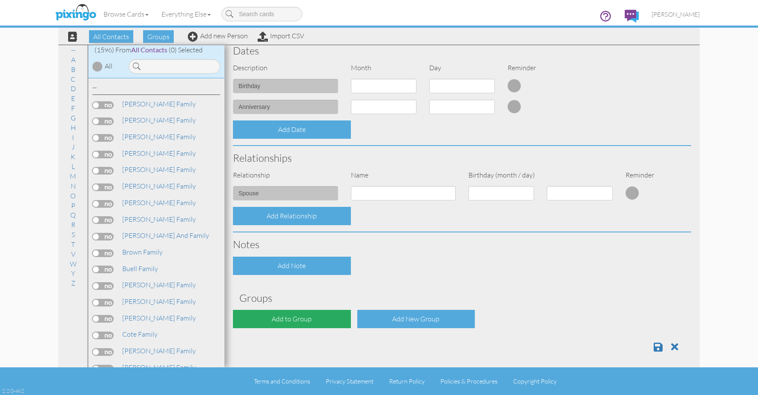
scroll to position [223, 0]
click at [323, 323] on div "Add to Group" at bounding box center [292, 319] width 118 height 18
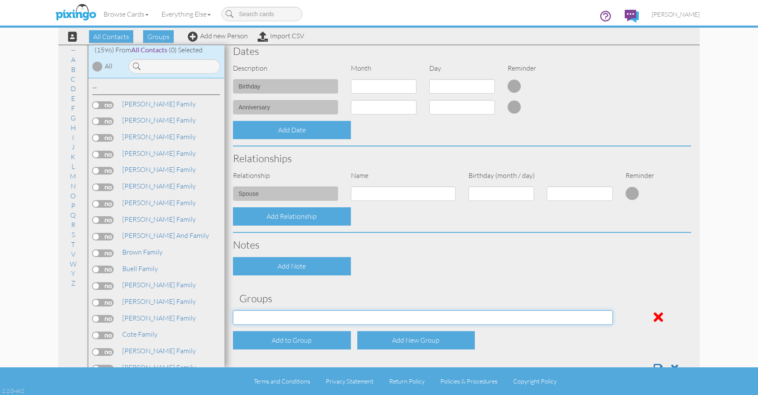
select select "object:5197"
click at [654, 363] on span at bounding box center [657, 368] width 9 height 10
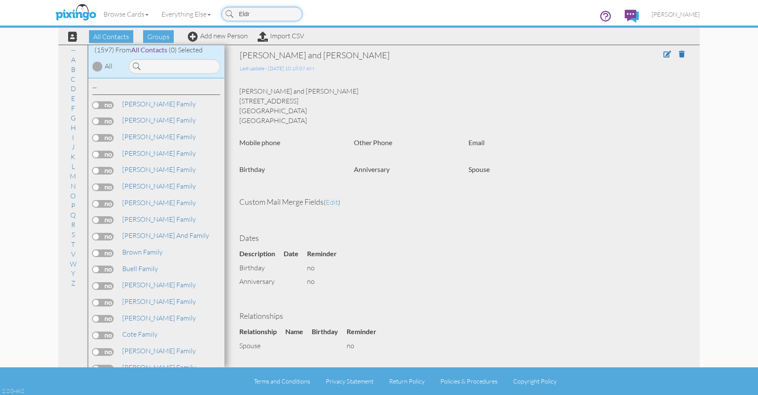
type input "Eldri"
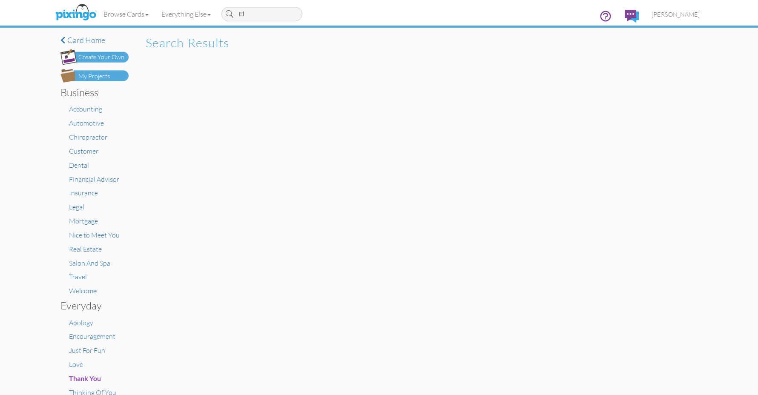
type input "E"
click at [691, 13] on span "[PERSON_NAME]" at bounding box center [675, 14] width 48 height 7
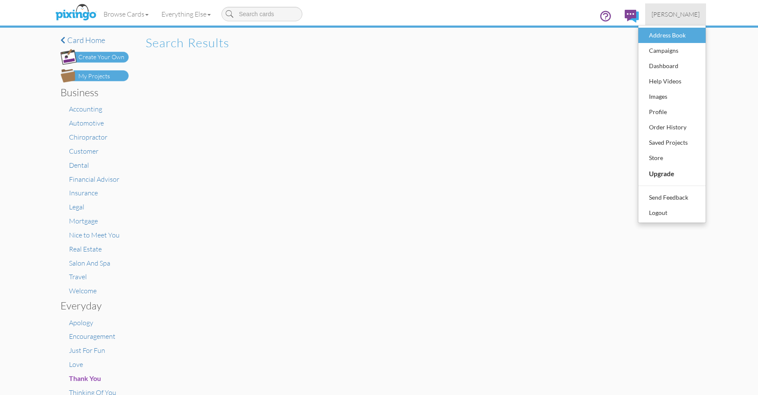
click at [681, 34] on div "Address Book" at bounding box center [672, 35] width 50 height 13
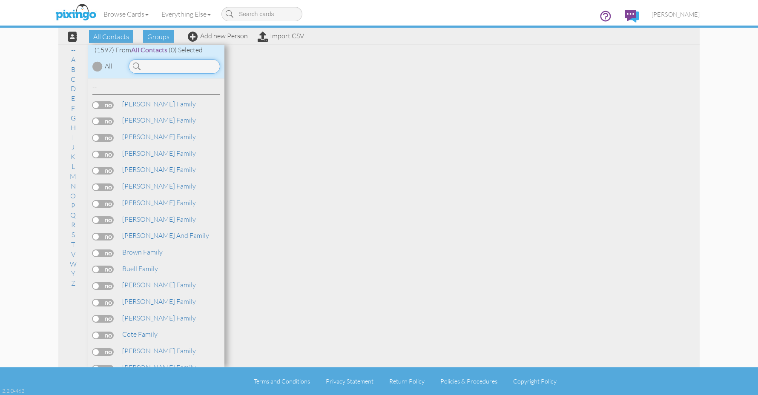
click at [183, 66] on input at bounding box center [175, 66] width 92 height 14
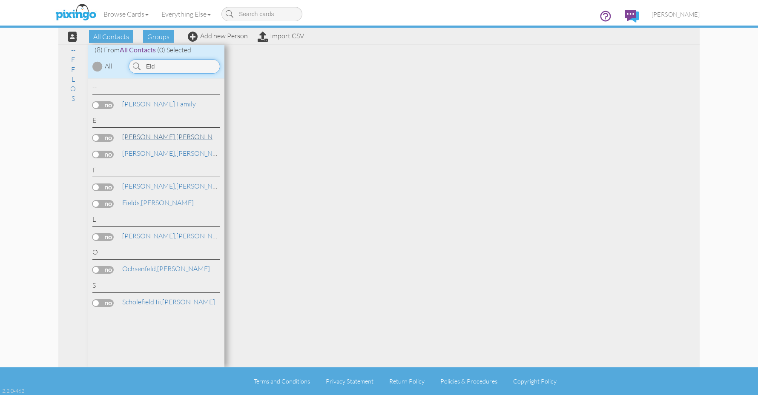
type input "Eld"
click at [168, 137] on link "Eldridge, Daniell" at bounding box center [175, 137] width 109 height 10
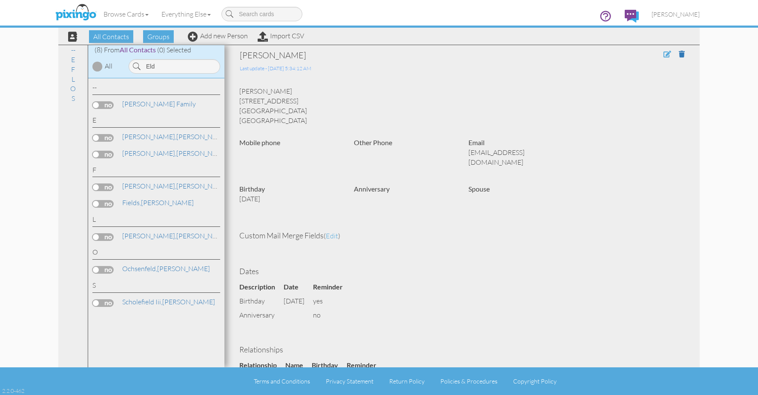
click at [665, 55] on span at bounding box center [667, 54] width 8 height 7
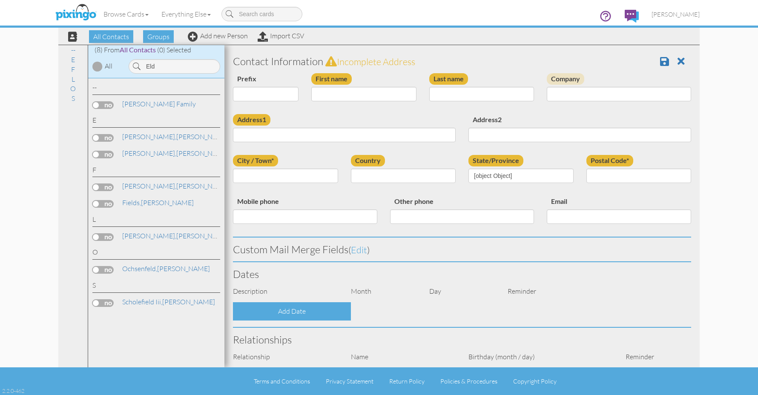
type input "Daniell"
type input "Eldridge"
type input "[STREET_ADDRESS]"
type input "Plant City"
type input "33565"
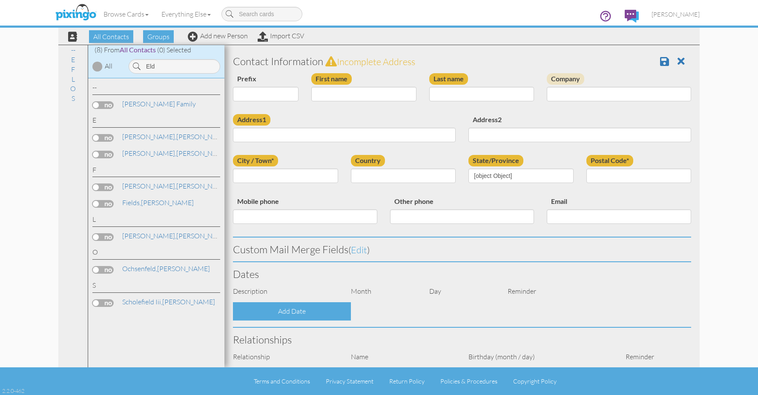
type input "[EMAIL_ADDRESS][DOMAIN_NAME]"
select select "object:8523"
select select "object:8768"
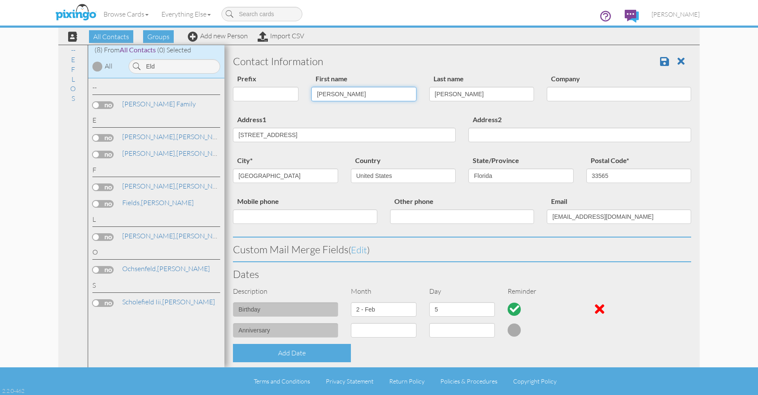
drag, startPoint x: 312, startPoint y: 94, endPoint x: 298, endPoint y: 92, distance: 13.3
click at [298, 92] on div "Prefix Dr. Mr. Mrs. First name Daniell Last name Eldridge Company" at bounding box center [461, 93] width 471 height 41
type input "[PERSON_NAME]"
click at [660, 63] on span at bounding box center [664, 61] width 9 height 10
